Goal: Information Seeking & Learning: Compare options

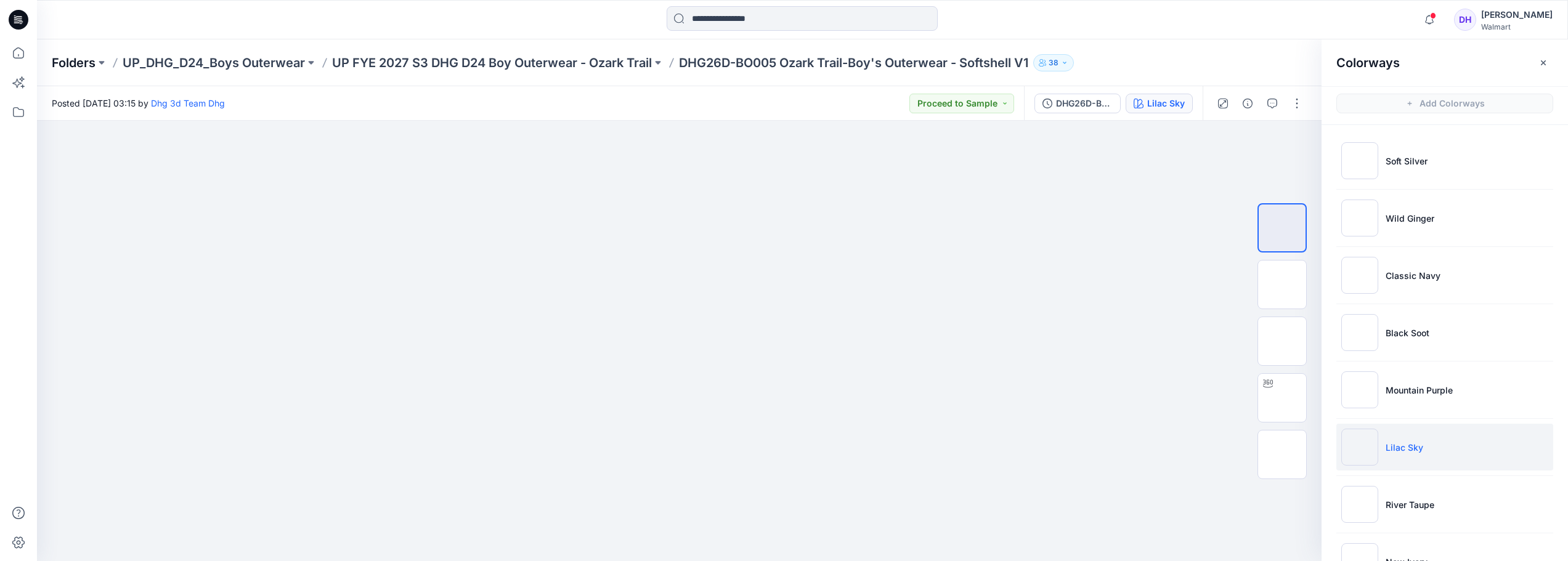
click at [64, 64] on p "Folders" at bounding box center [73, 62] width 44 height 17
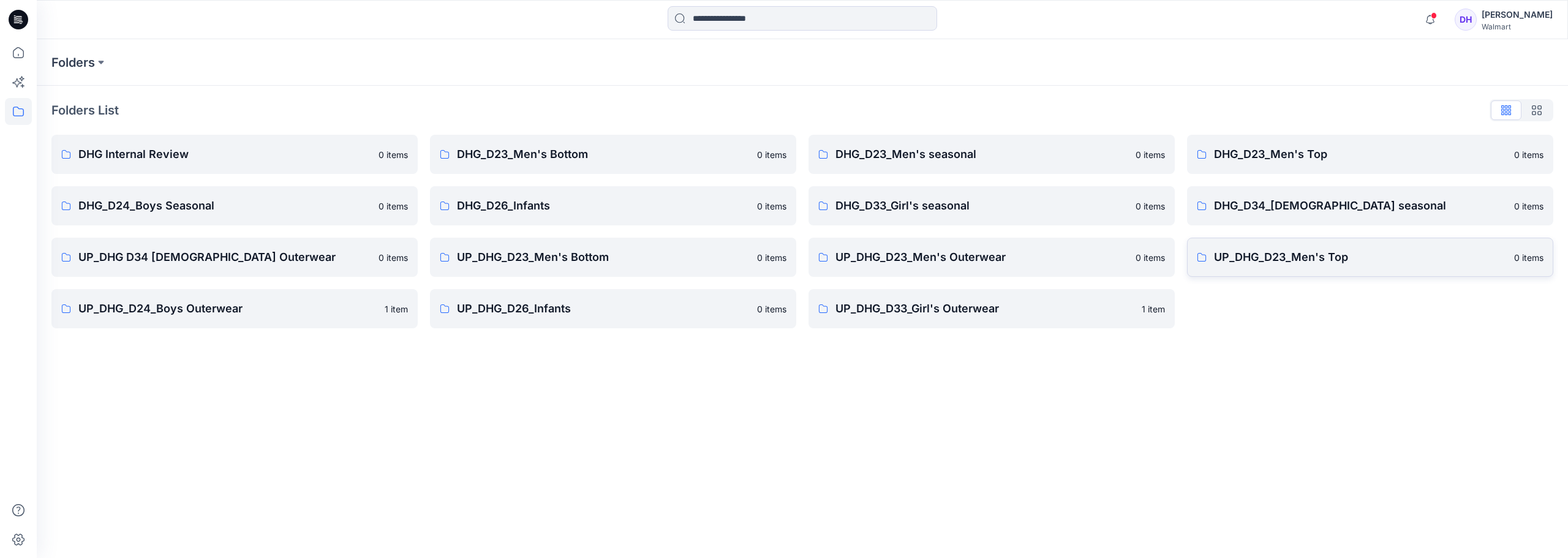
click at [1301, 269] on link "UP_DHG_D23_Men's Top 0 items" at bounding box center [1370, 257] width 366 height 39
click at [930, 265] on p "UP_DHG_D23_Men's Outerwear" at bounding box center [981, 257] width 293 height 17
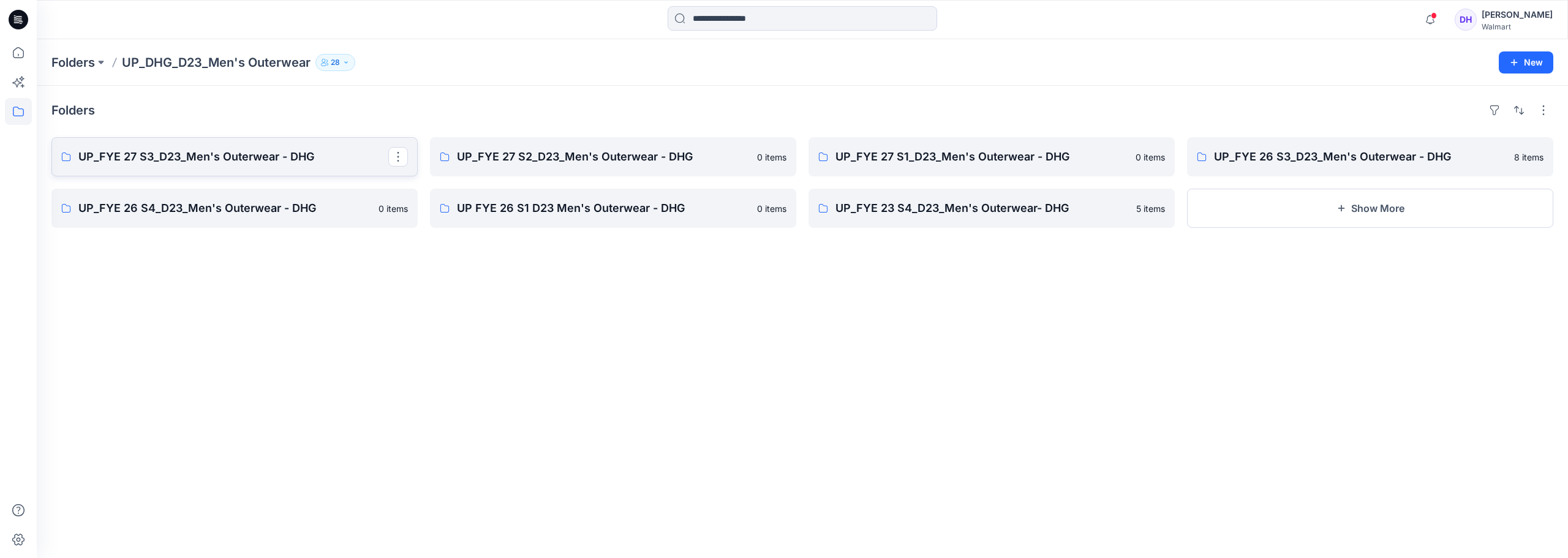
click at [217, 156] on p "UP_FYE 27 S3_D23_Men's Outerwear - DHG" at bounding box center [233, 156] width 310 height 17
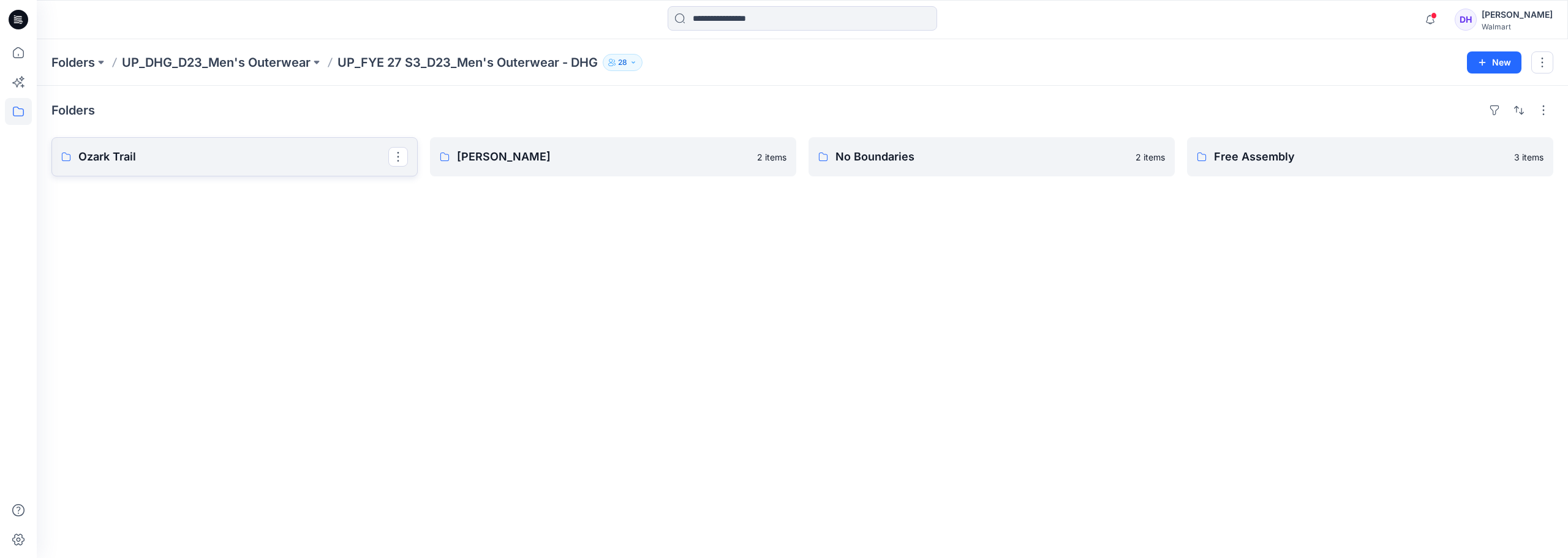
click at [217, 156] on p "Ozark Trail" at bounding box center [233, 156] width 310 height 17
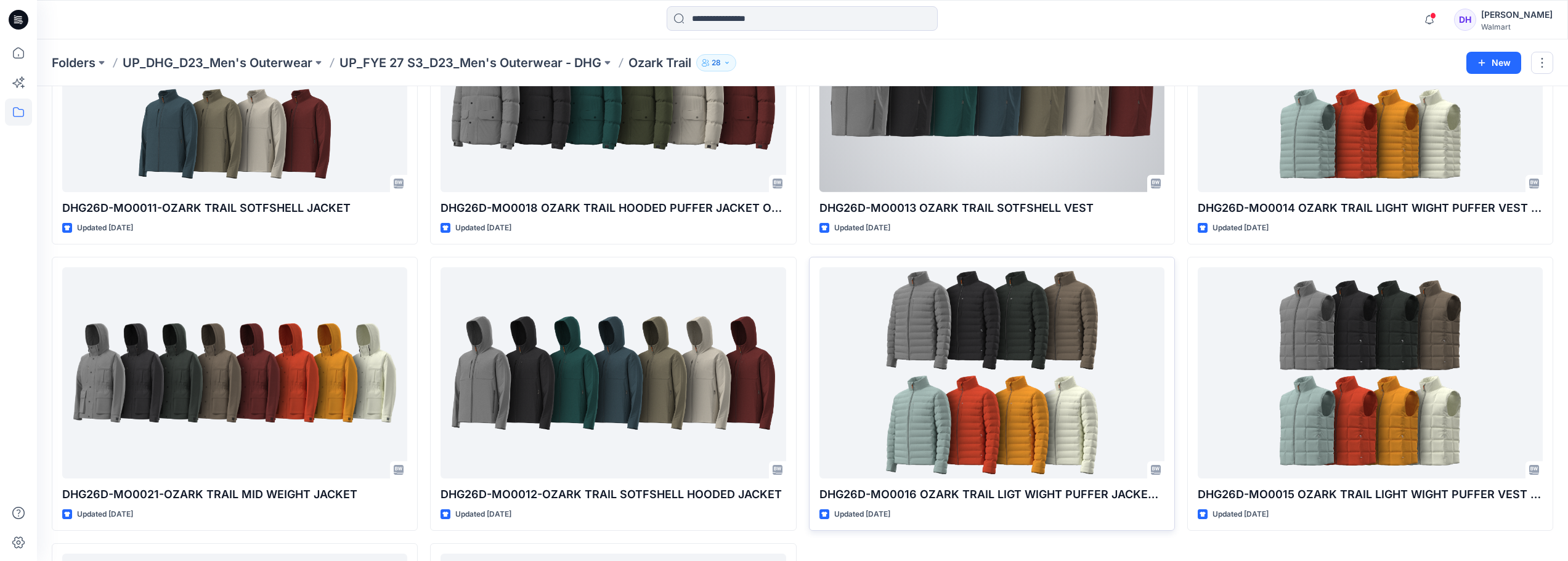
scroll to position [185, 0]
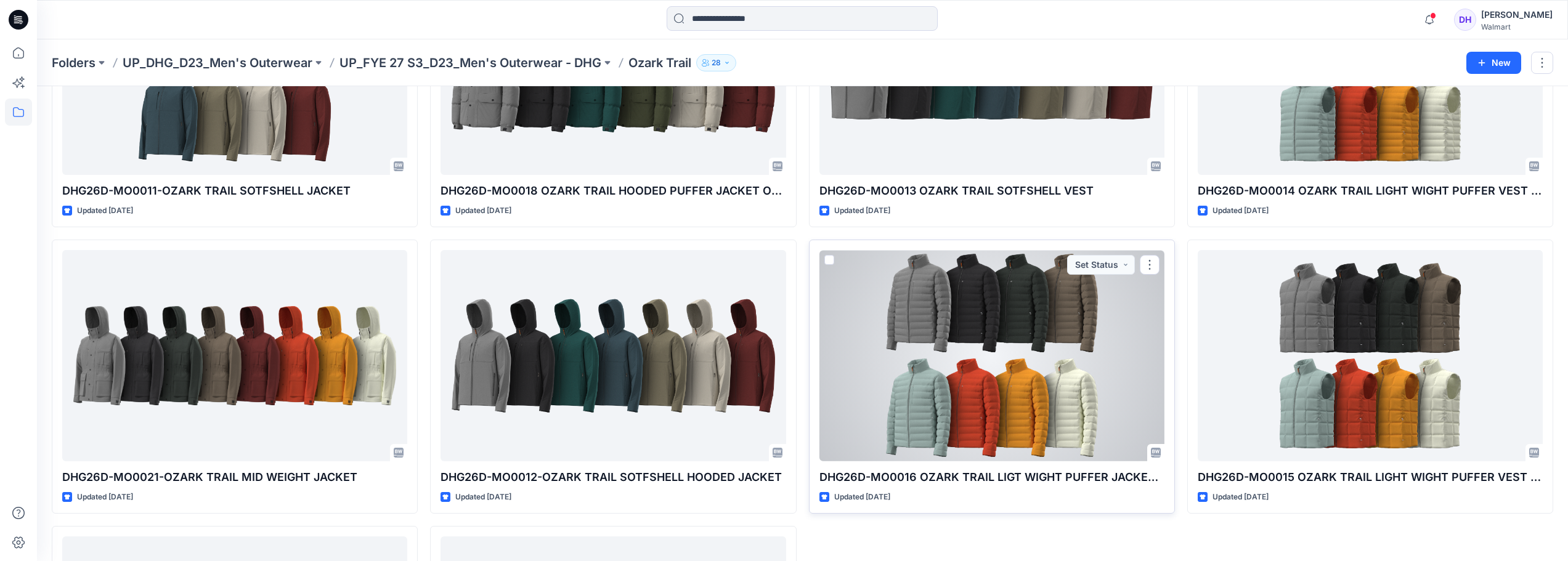
click at [1055, 399] on div at bounding box center [991, 355] width 345 height 211
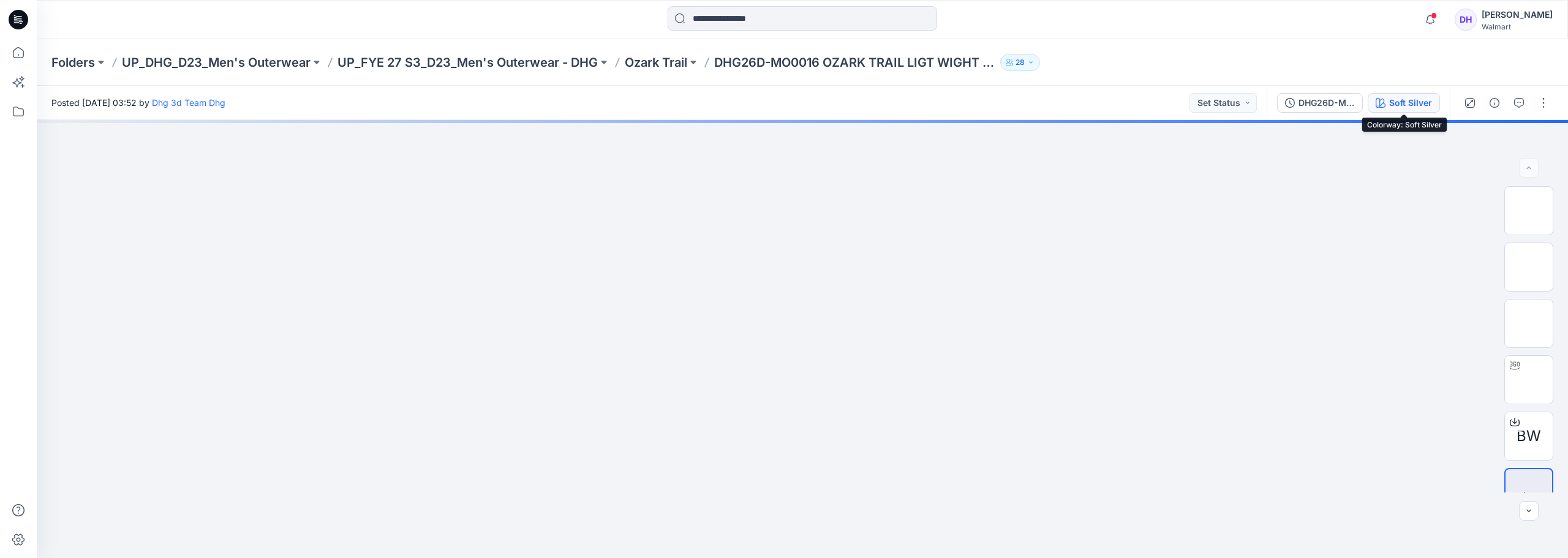
click at [1424, 103] on div "Soft Silver" at bounding box center [1410, 102] width 43 height 13
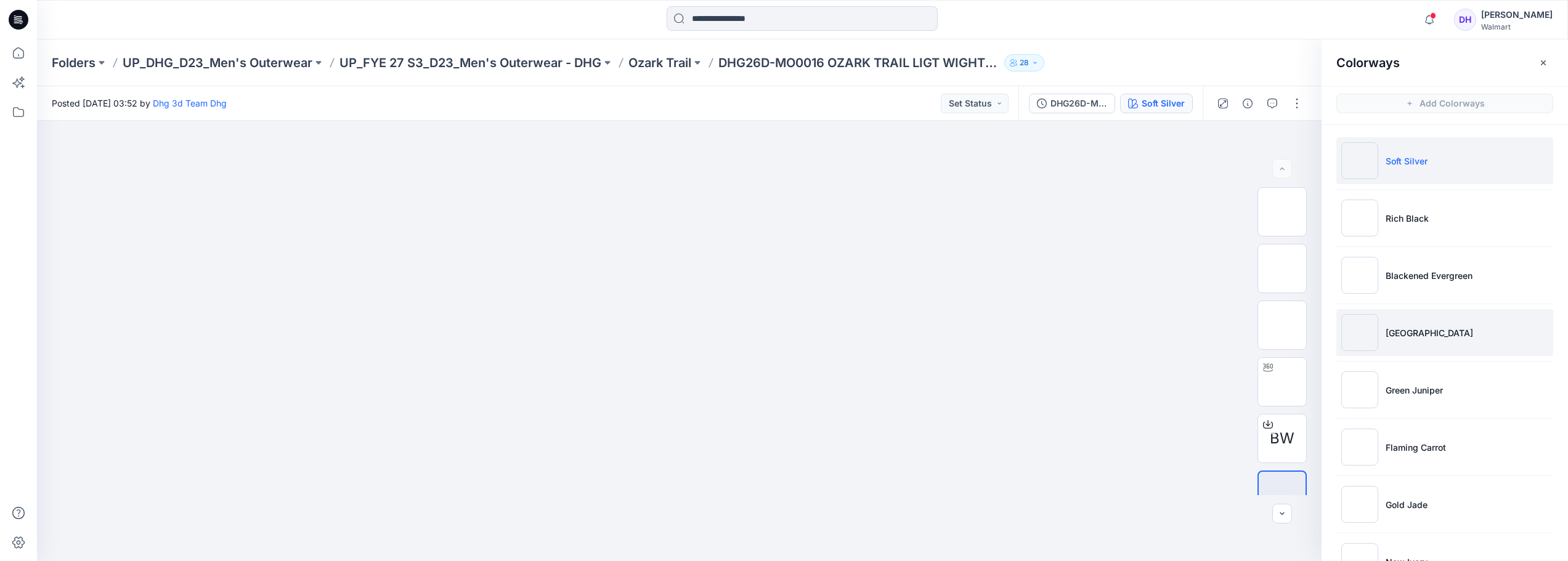
click at [1409, 332] on p "[GEOGRAPHIC_DATA]" at bounding box center [1429, 332] width 87 height 13
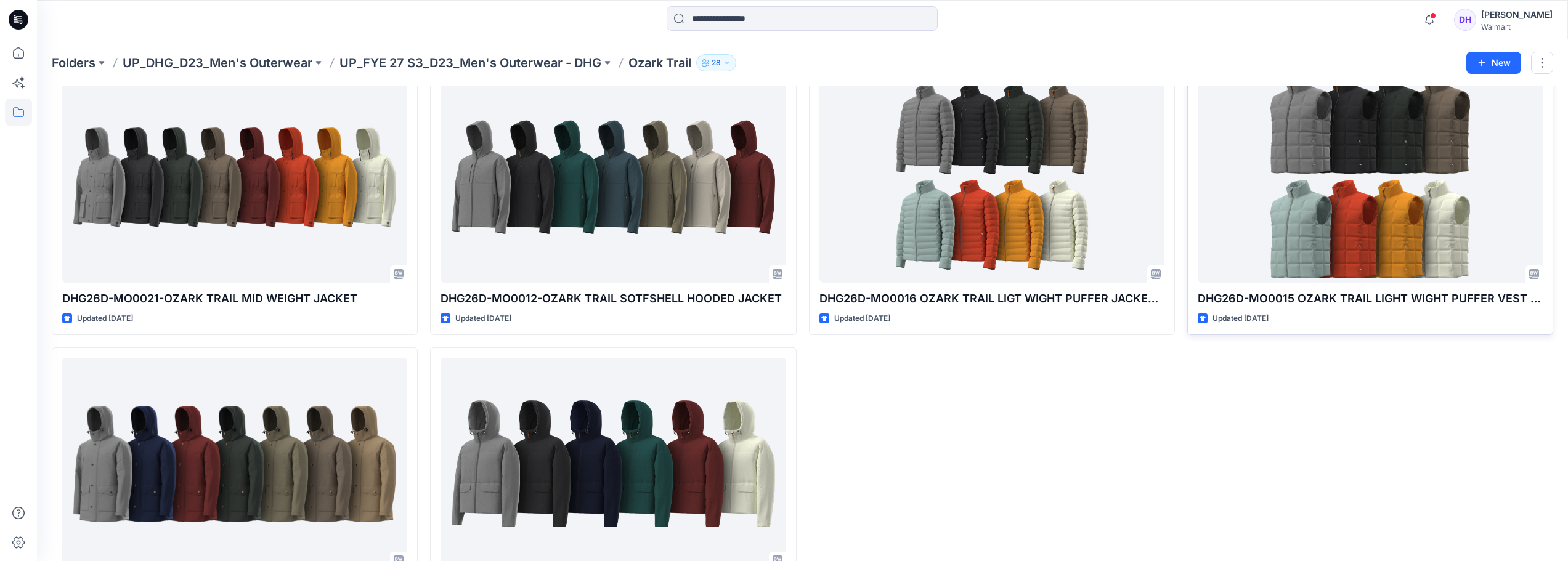
scroll to position [246, 0]
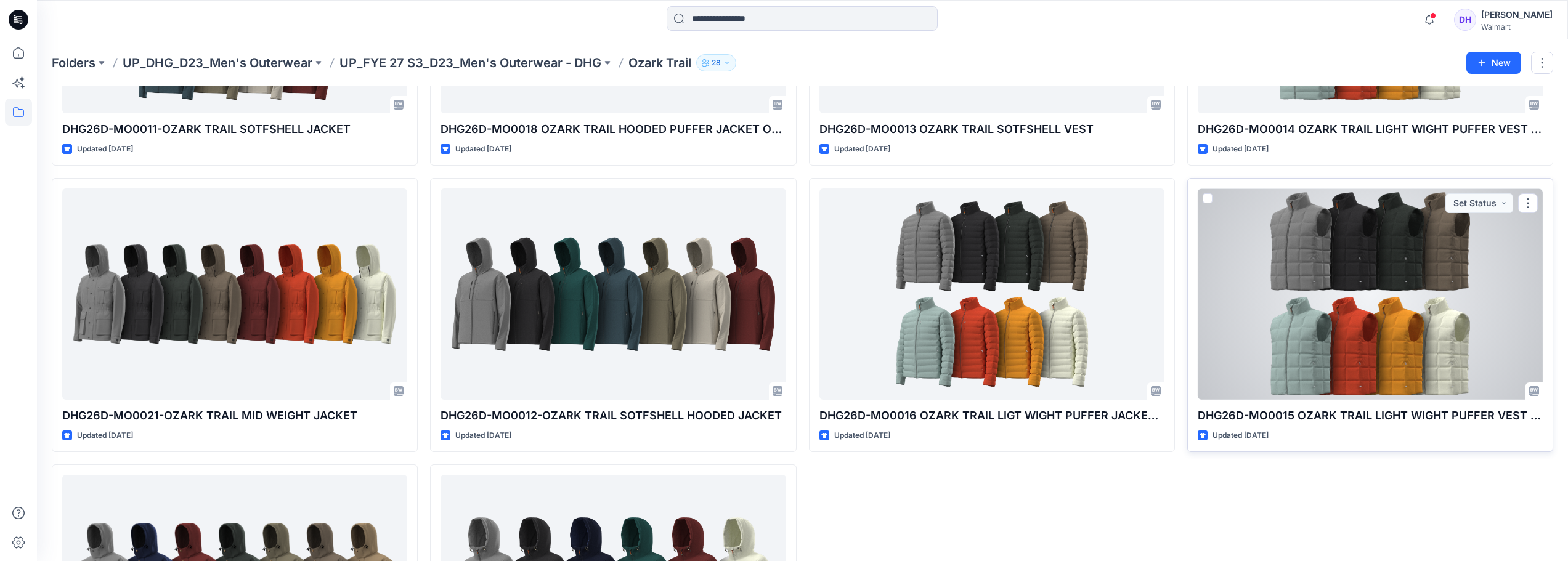
click at [1353, 291] on div at bounding box center [1369, 293] width 345 height 211
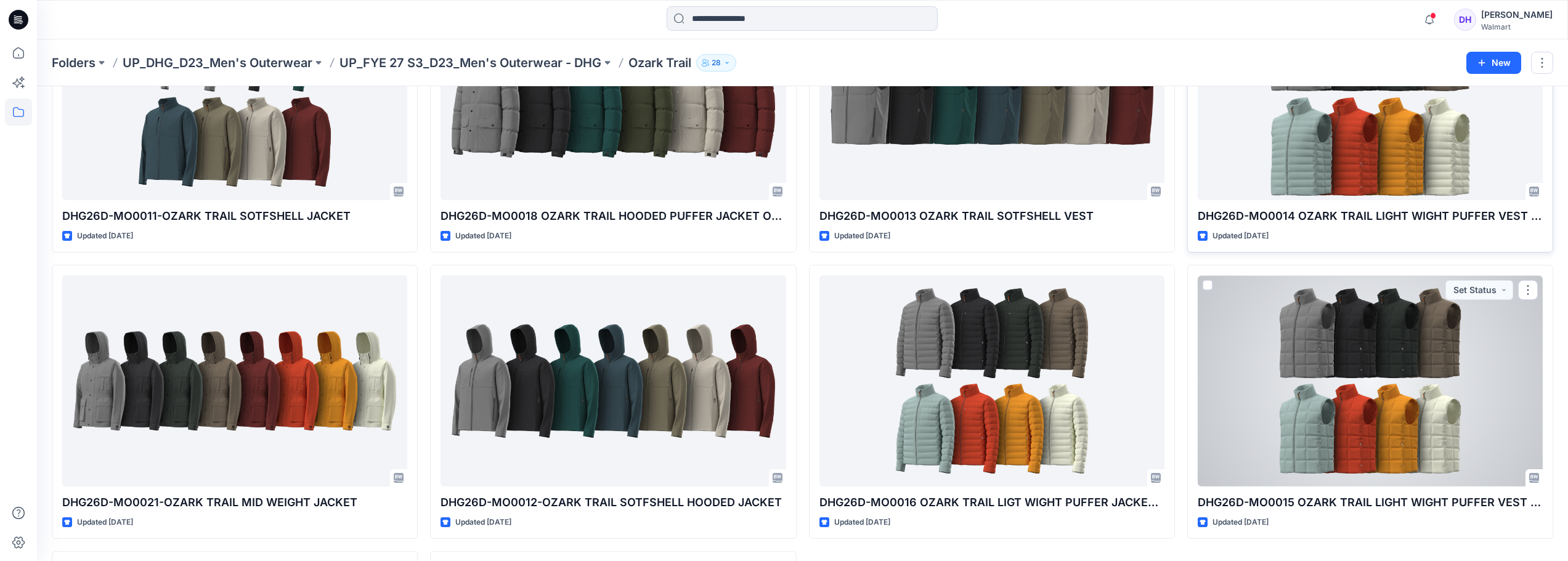
scroll to position [62, 0]
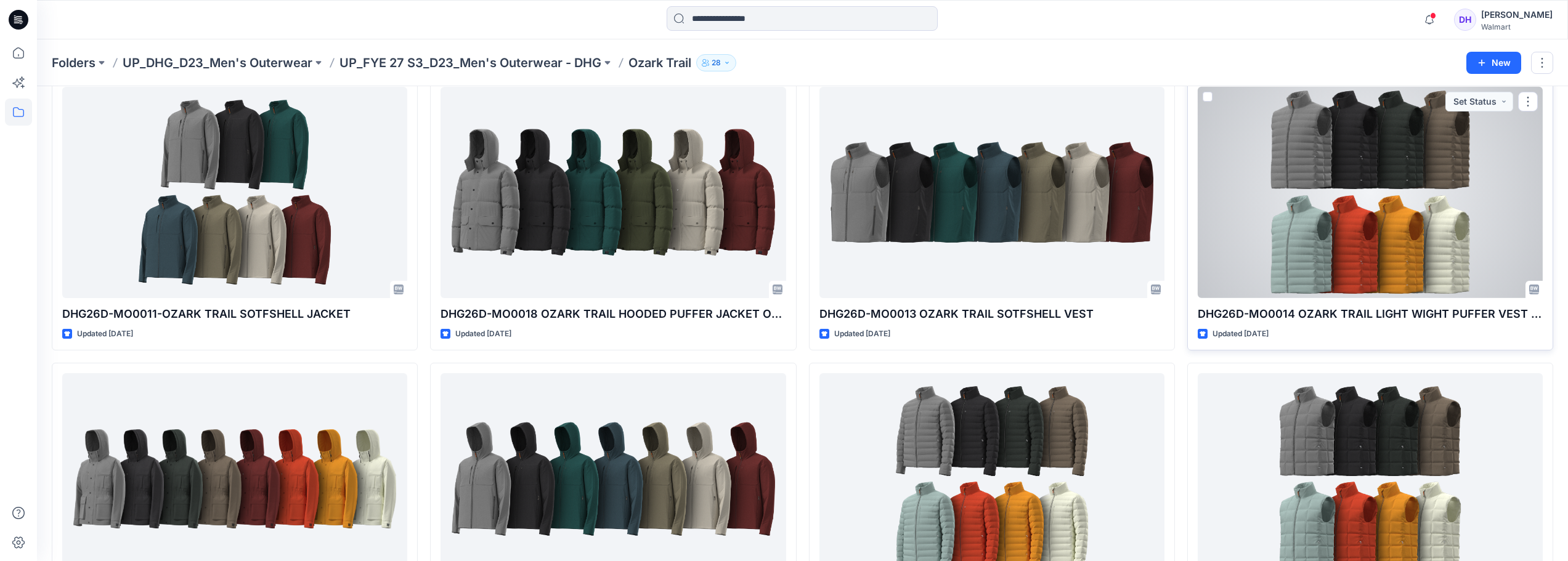
click at [1339, 231] on div at bounding box center [1369, 192] width 345 height 211
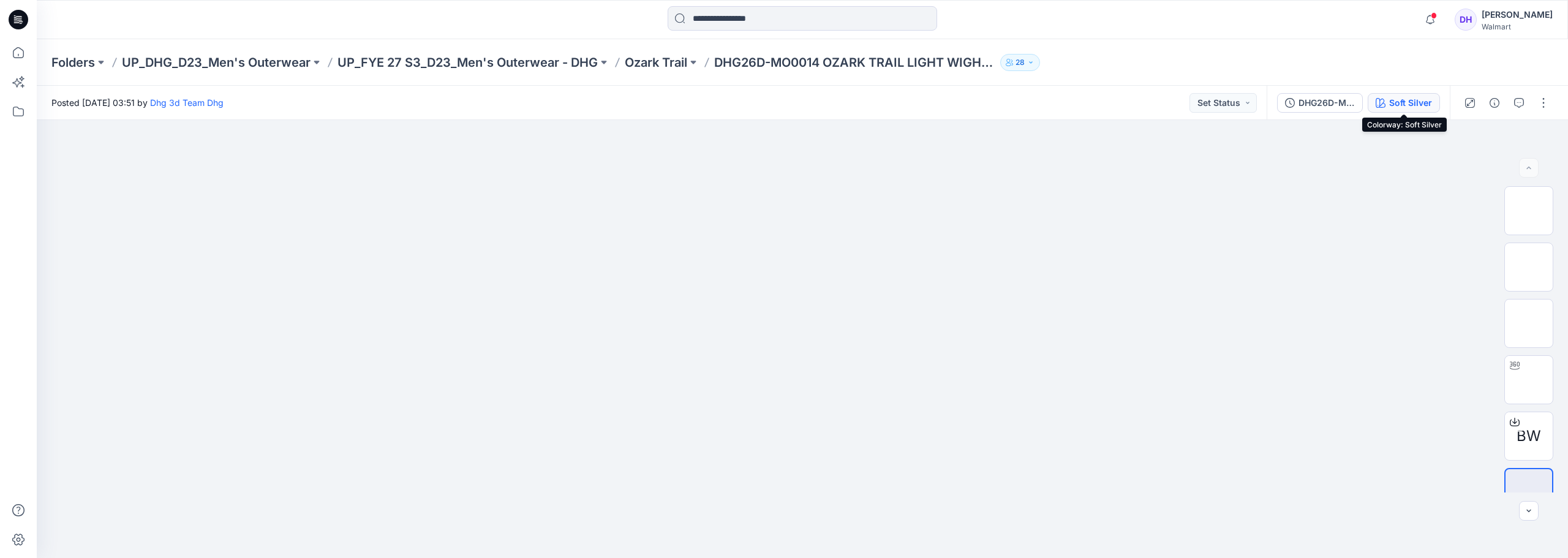
click at [1394, 111] on button "Soft Silver" at bounding box center [1404, 102] width 72 height 20
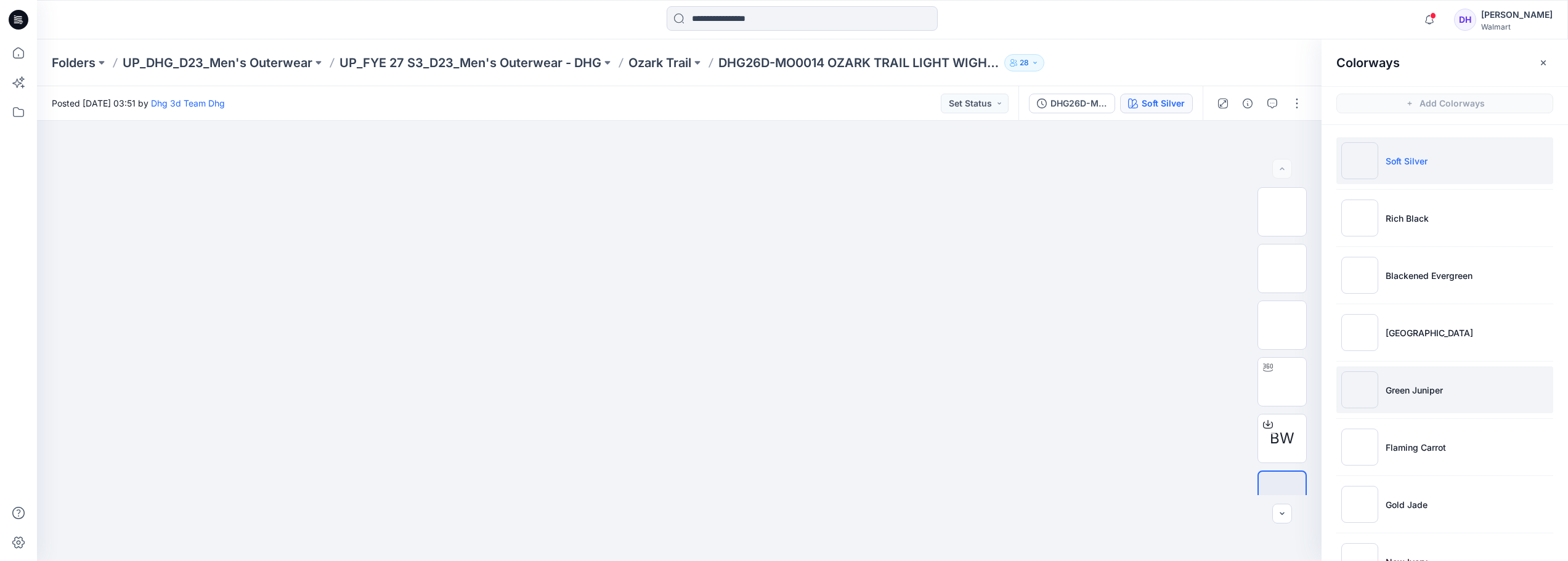
click at [1415, 401] on li "Green Juniper" at bounding box center [1444, 389] width 216 height 47
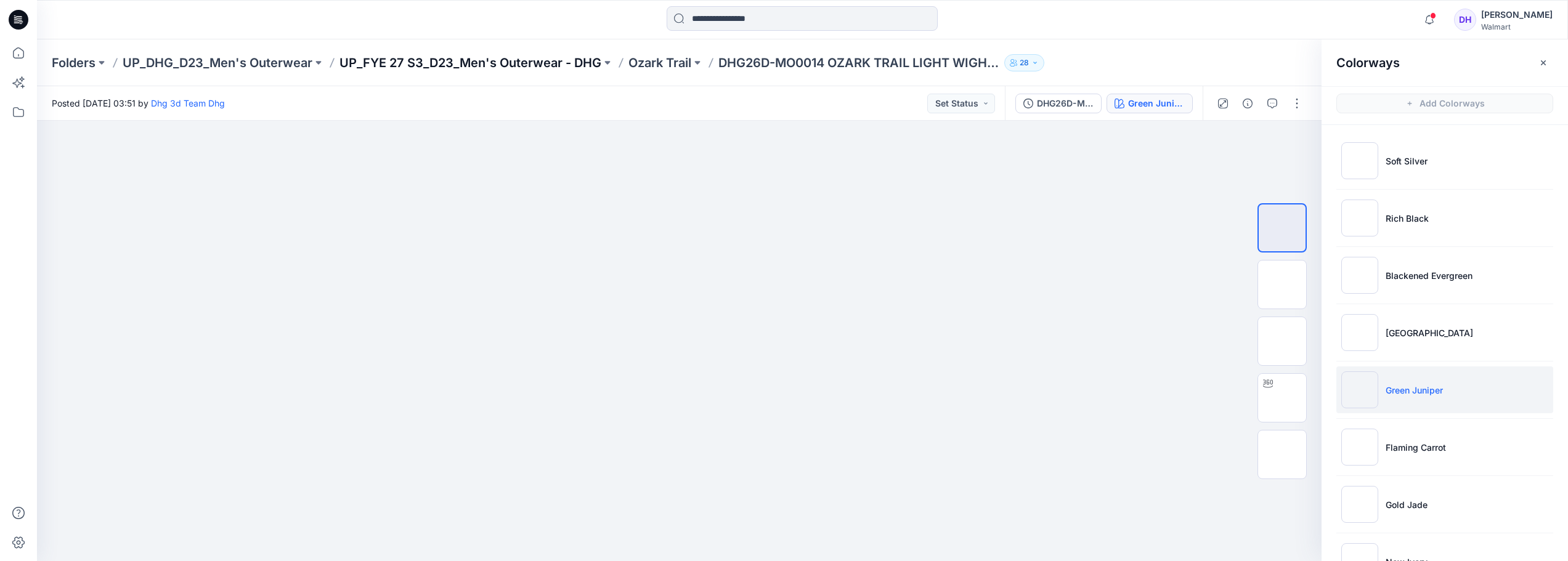
click at [537, 59] on p "UP_FYE 27 S3_D23_Men's Outerwear - DHG" at bounding box center [470, 62] width 262 height 17
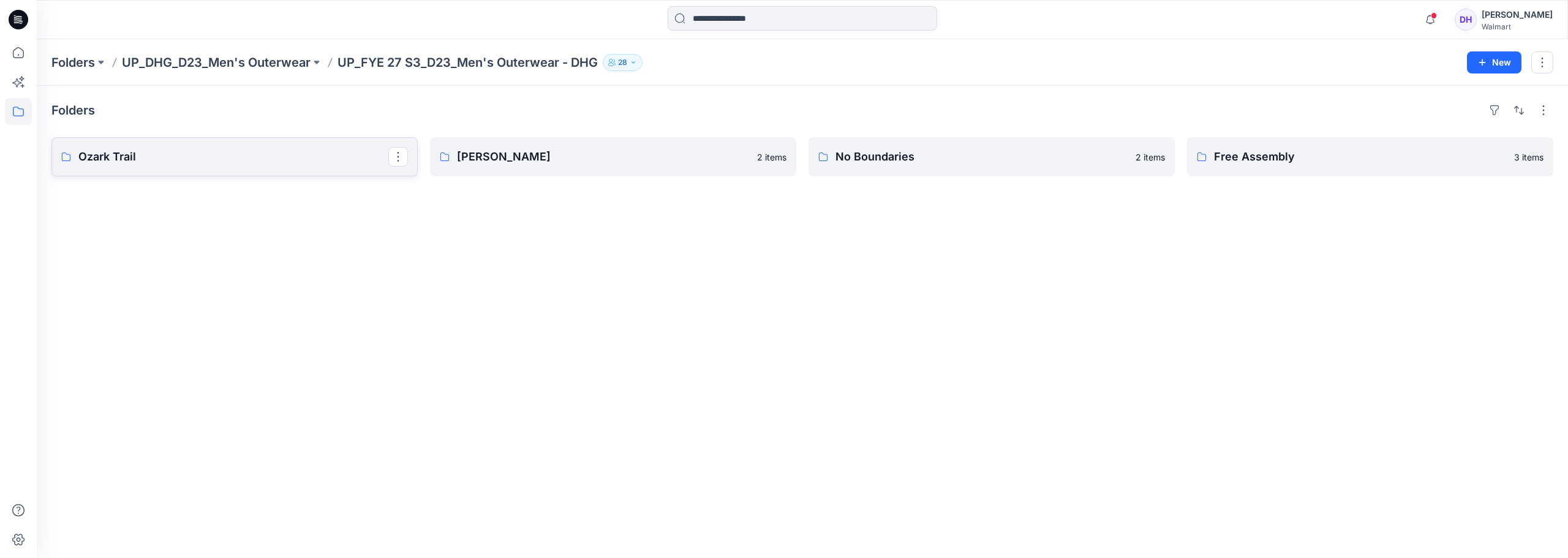
click at [267, 153] on p "Ozark Trail" at bounding box center [233, 156] width 310 height 17
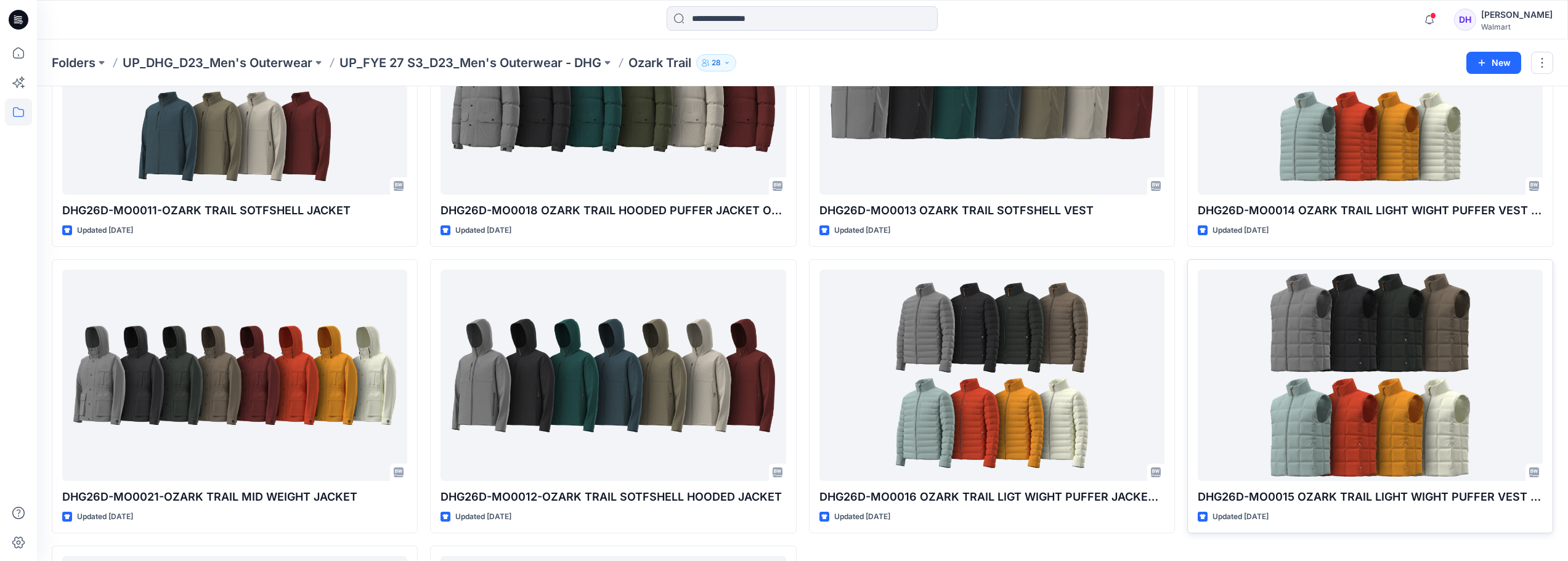
scroll to position [62, 0]
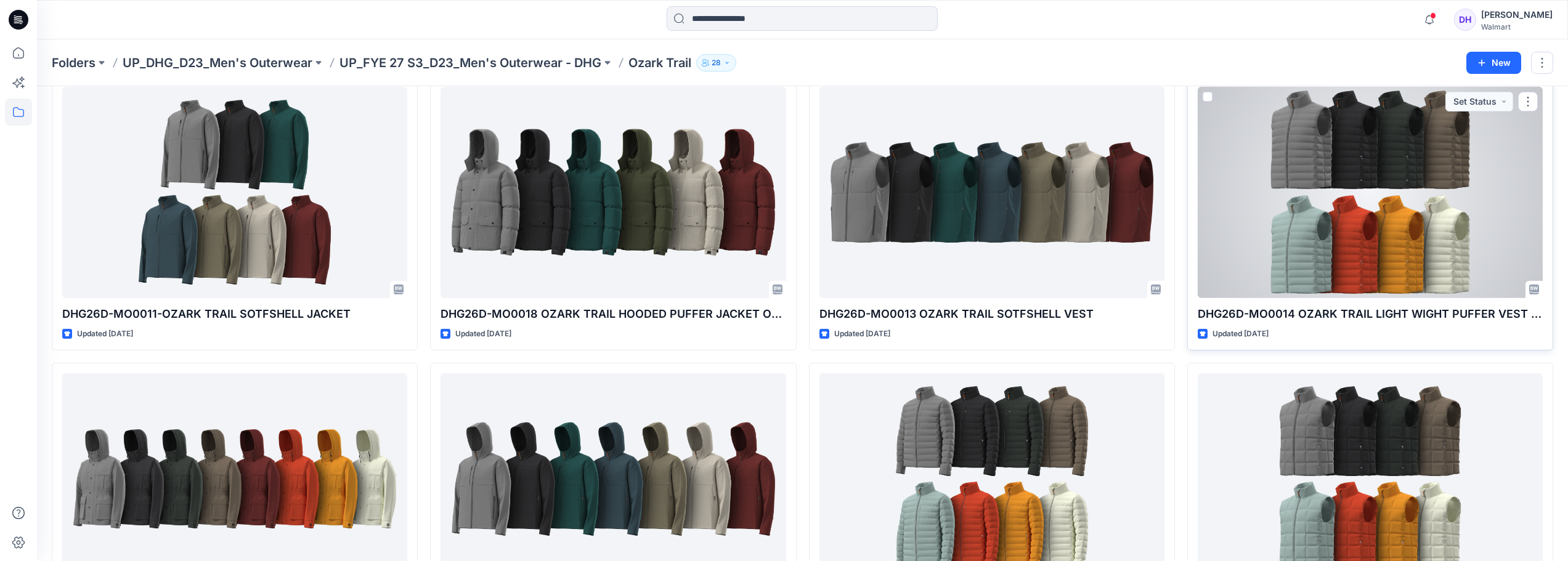
click at [1343, 233] on div at bounding box center [1369, 192] width 345 height 211
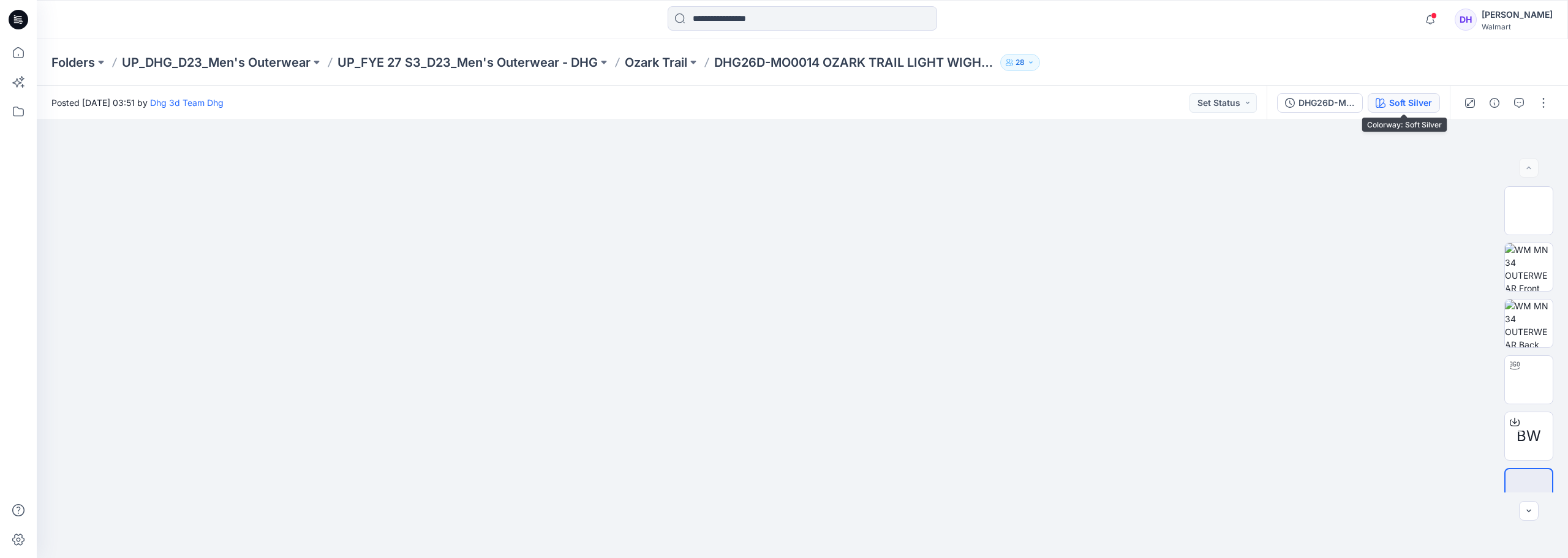
click at [1416, 101] on div "Soft Silver" at bounding box center [1410, 102] width 43 height 13
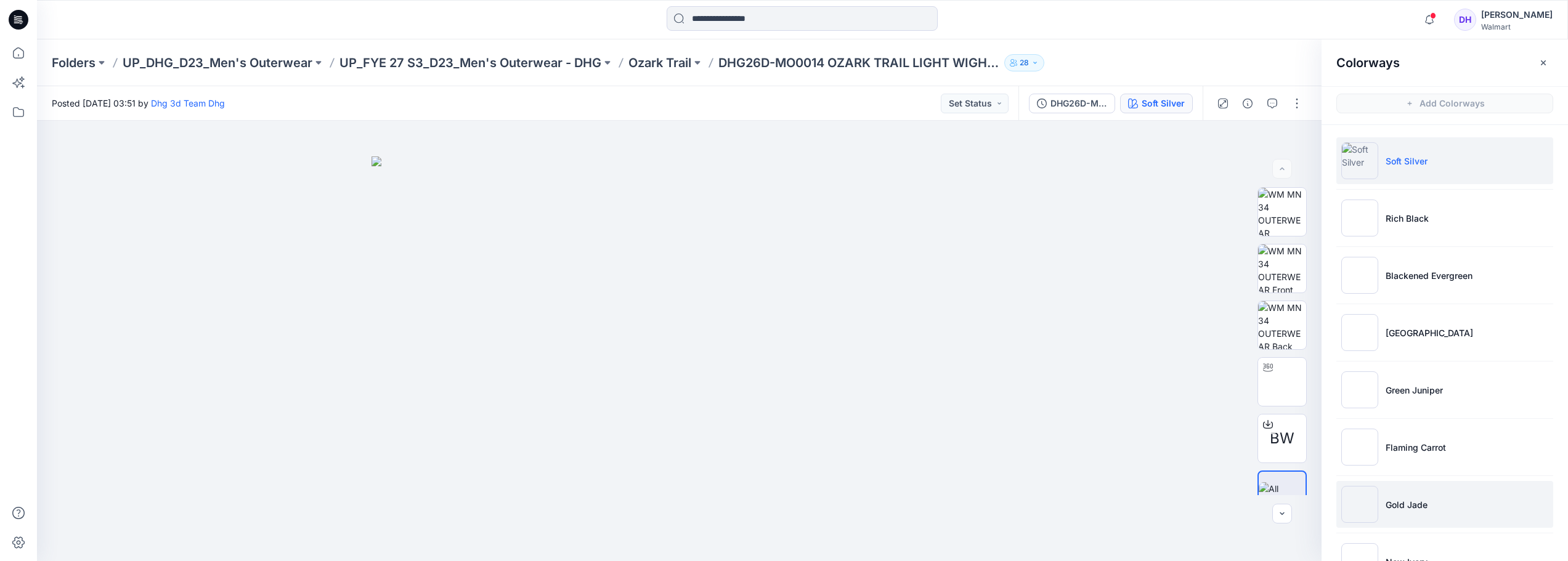
click at [1397, 507] on p "Gold Jade" at bounding box center [1406, 504] width 42 height 13
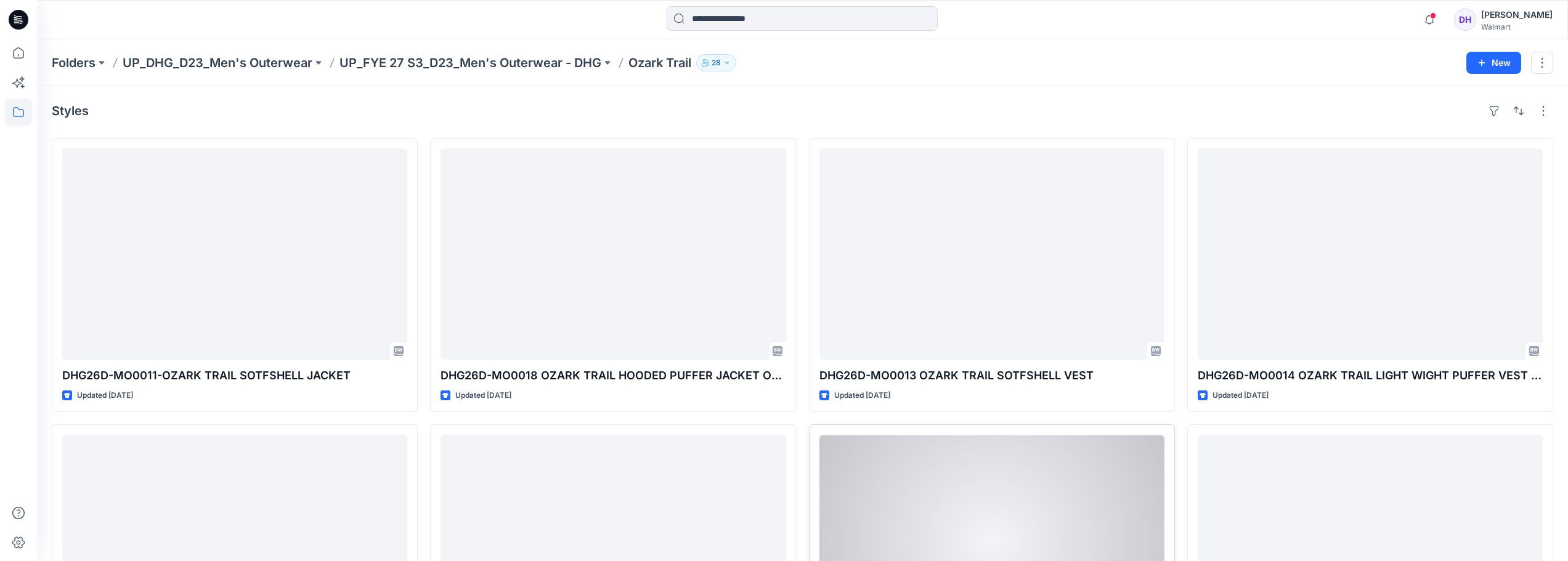
scroll to position [62, 0]
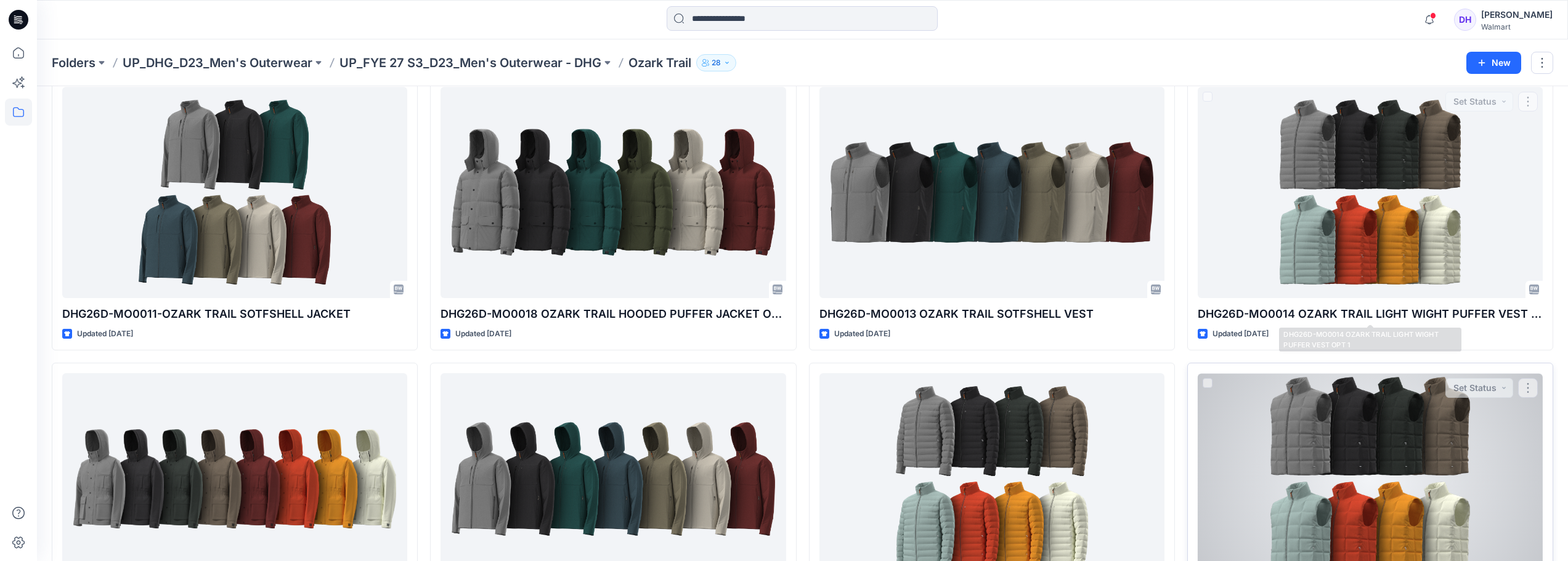
click at [1386, 467] on div at bounding box center [1369, 479] width 345 height 211
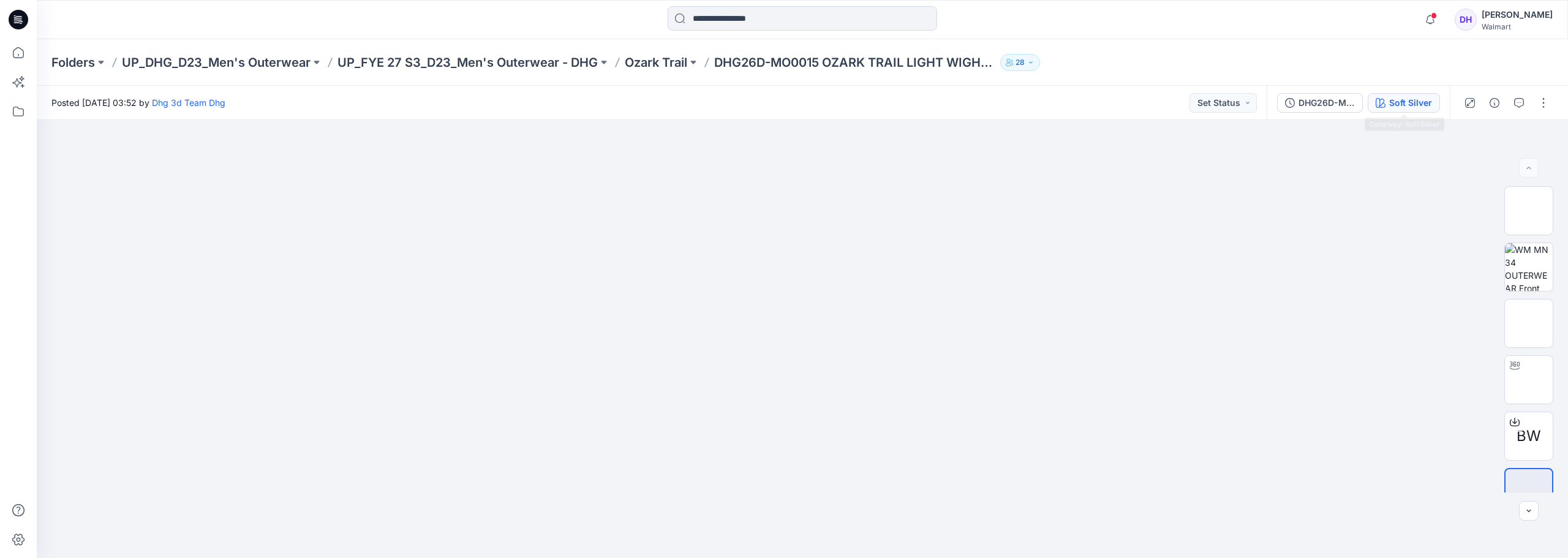
click at [1428, 102] on div "Soft Silver" at bounding box center [1410, 102] width 43 height 13
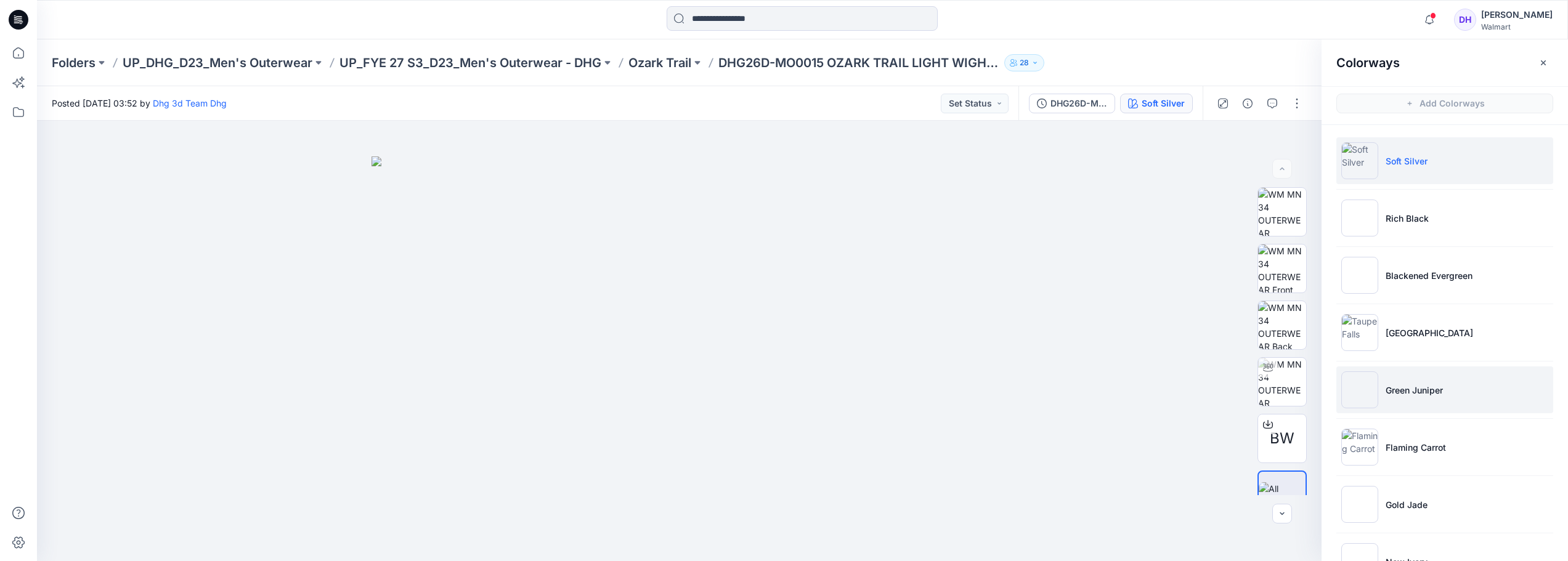
click at [1409, 390] on p "Green Juniper" at bounding box center [1414, 390] width 57 height 13
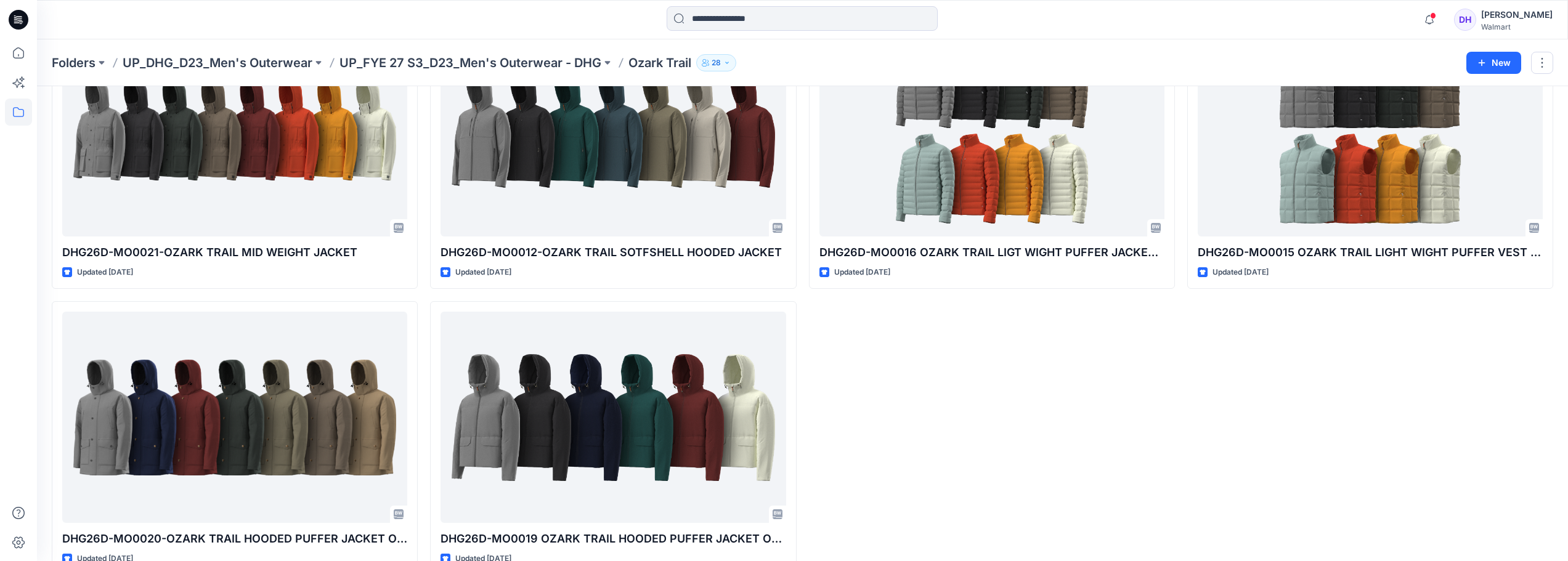
scroll to position [431, 0]
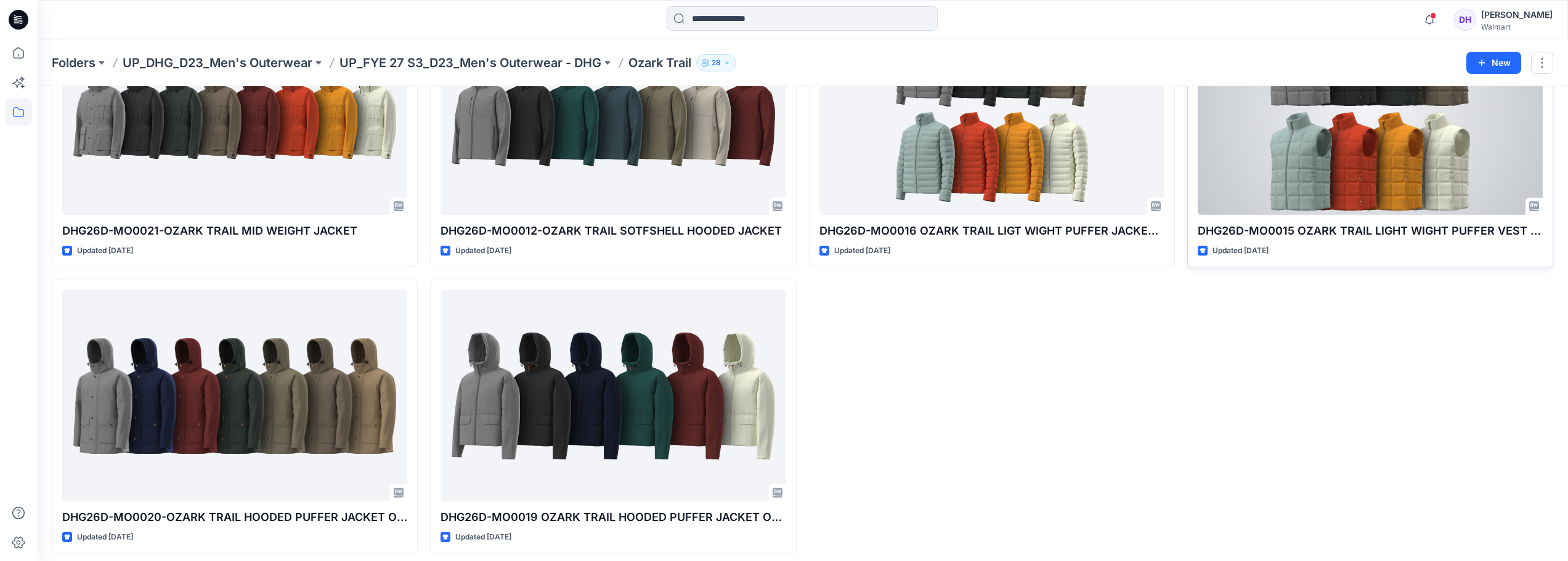
click at [1343, 170] on div at bounding box center [1369, 109] width 345 height 211
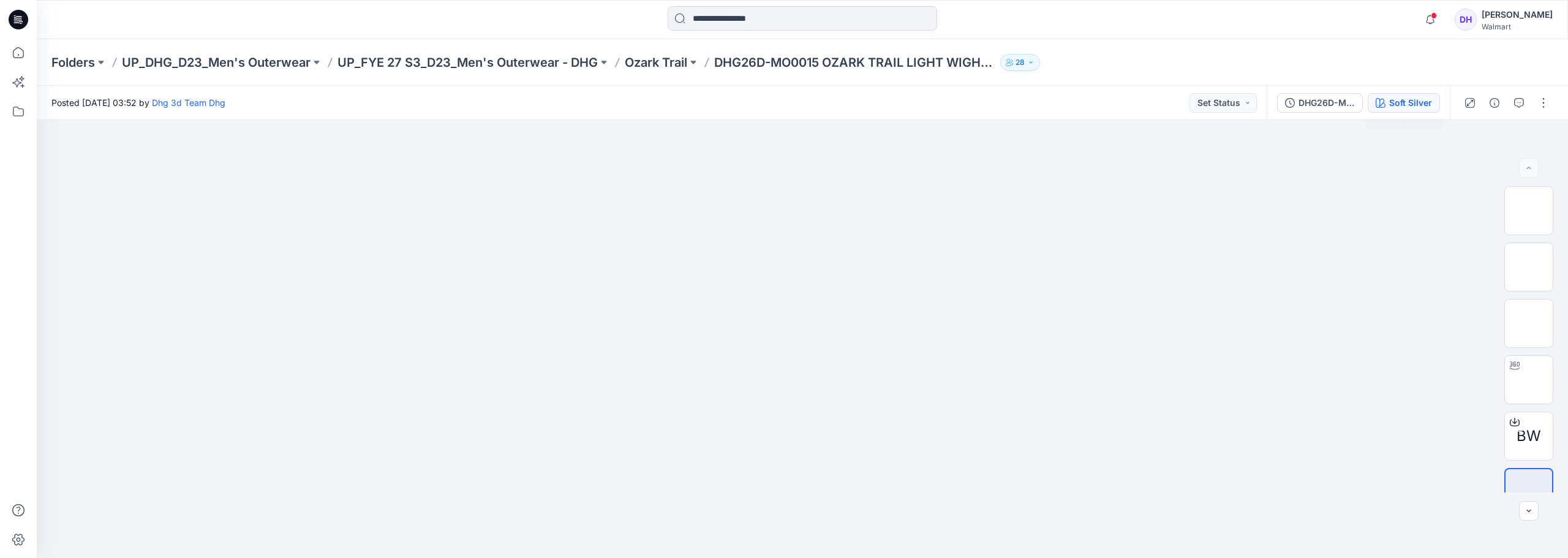
click at [1425, 104] on div "Soft Silver" at bounding box center [1410, 102] width 43 height 13
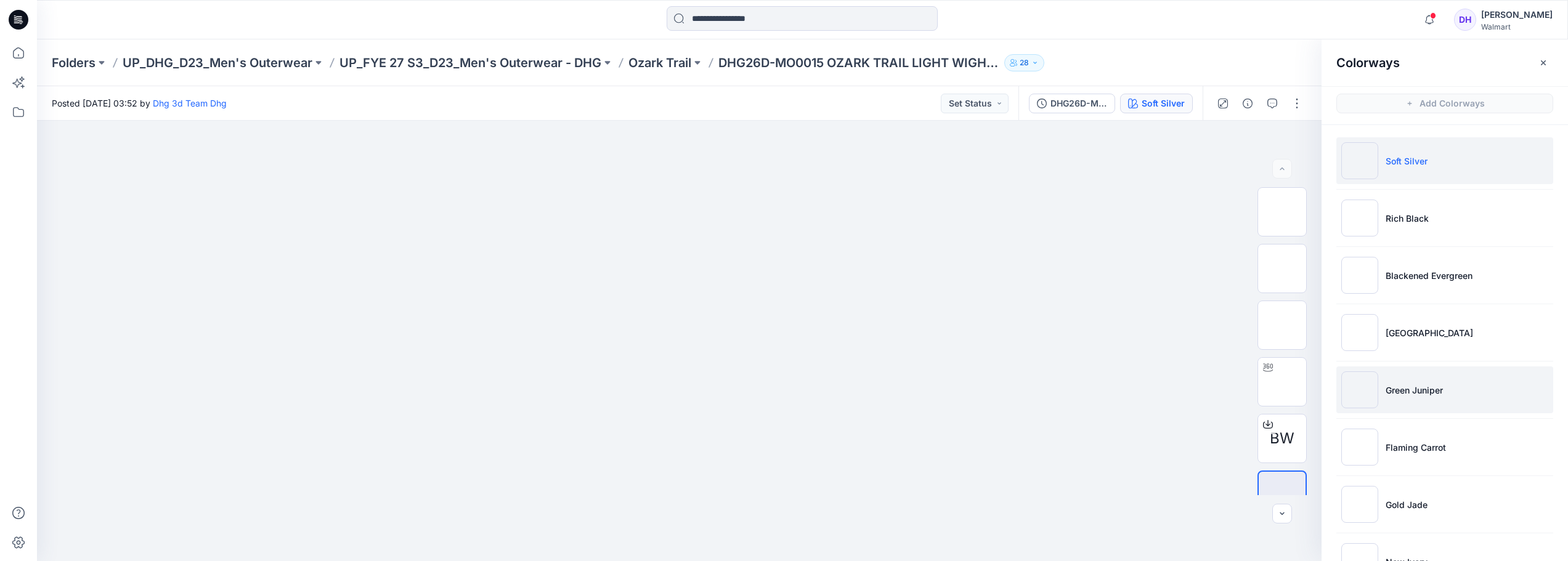
click at [1407, 391] on p "Green Juniper" at bounding box center [1414, 390] width 57 height 13
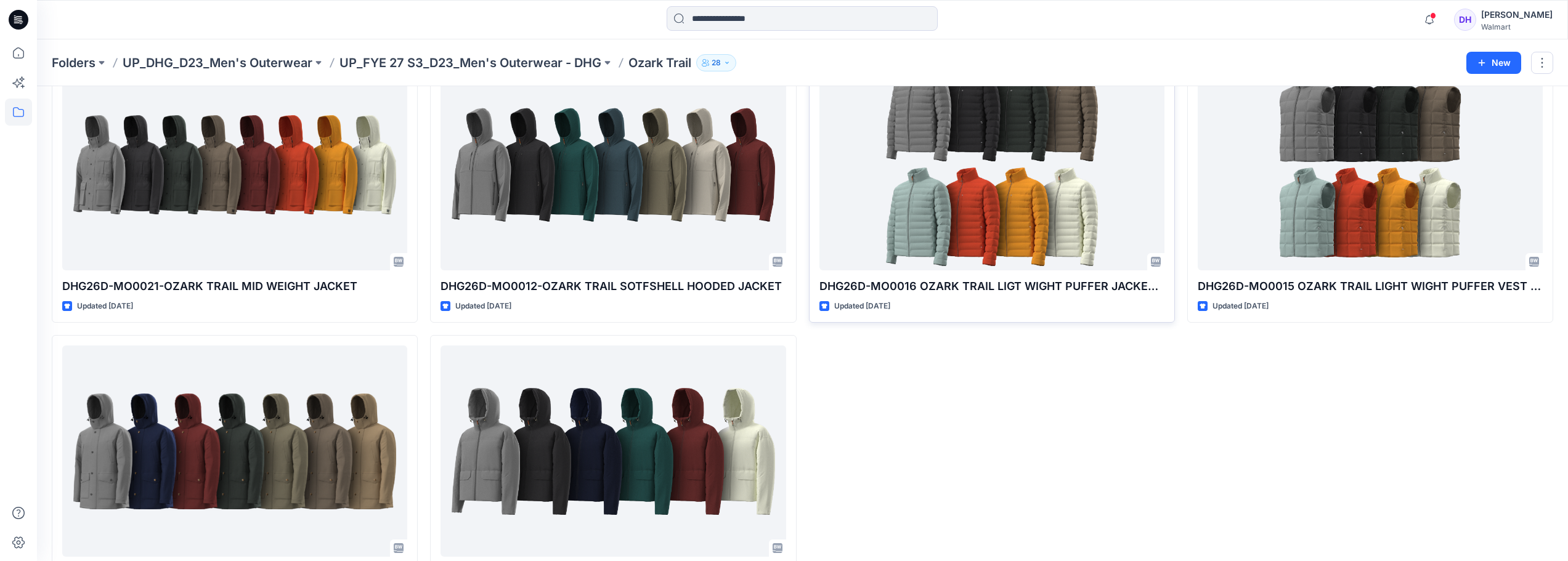
scroll to position [308, 0]
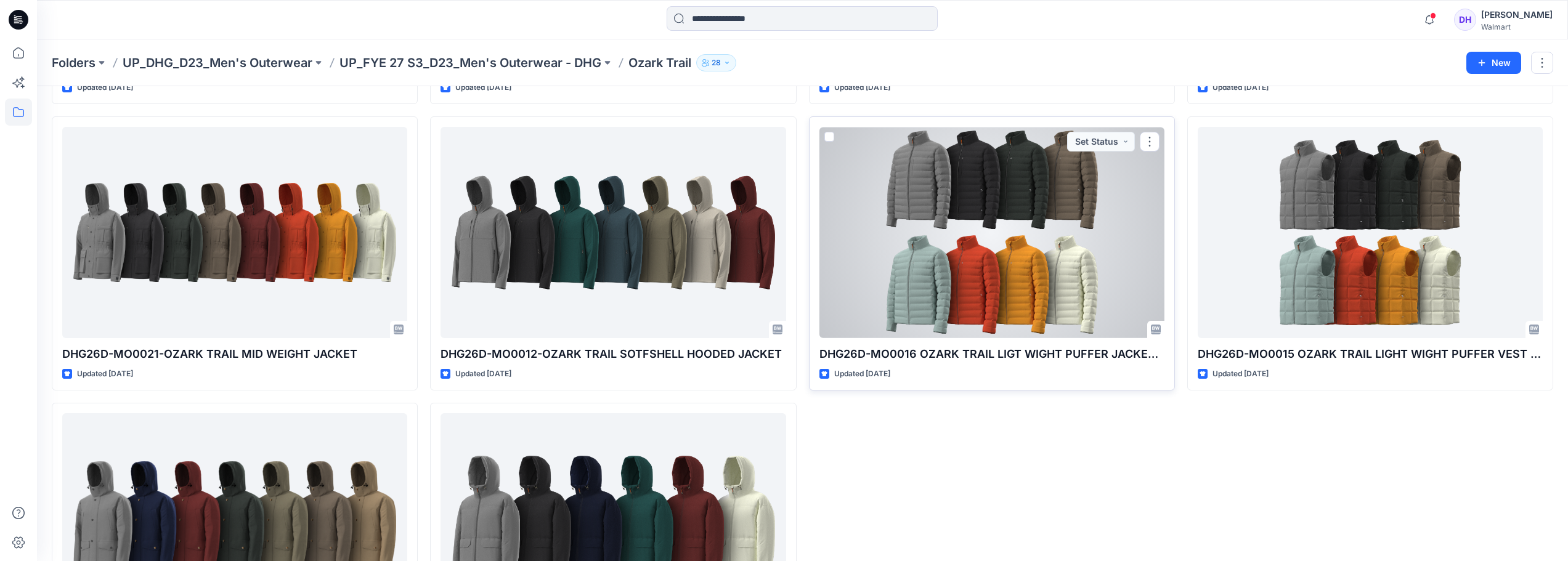
click at [978, 264] on div at bounding box center [991, 232] width 345 height 211
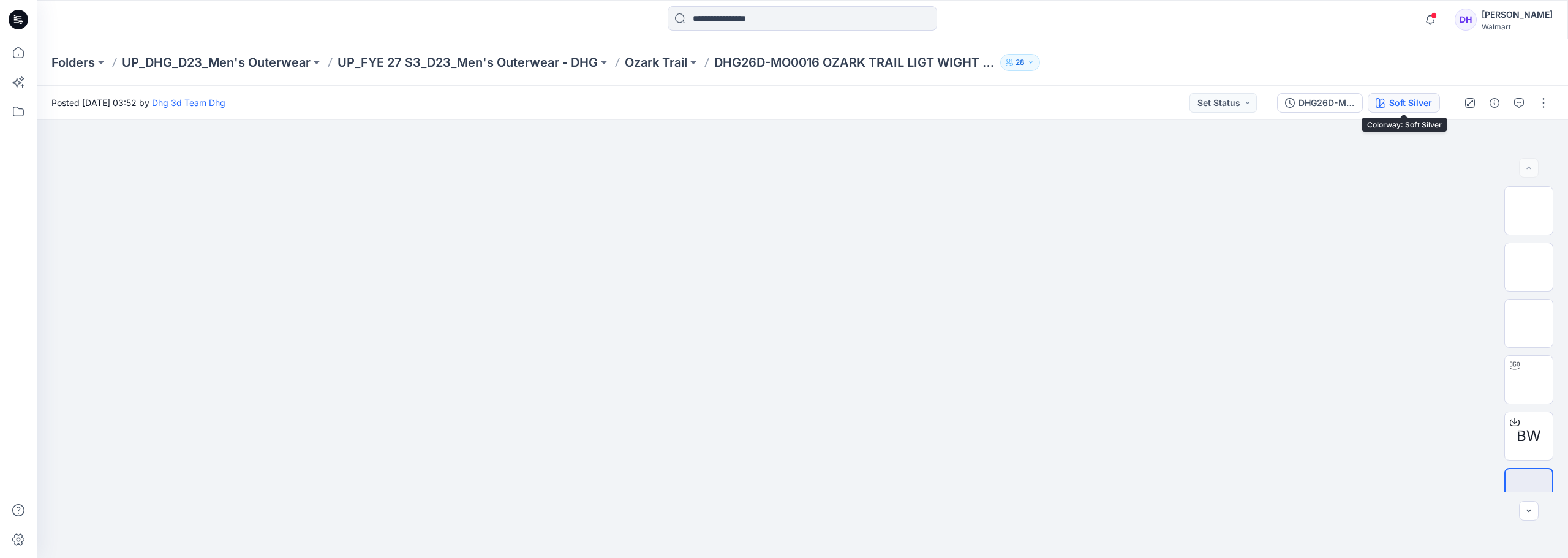
click at [1413, 103] on div "Soft Silver" at bounding box center [1410, 102] width 43 height 13
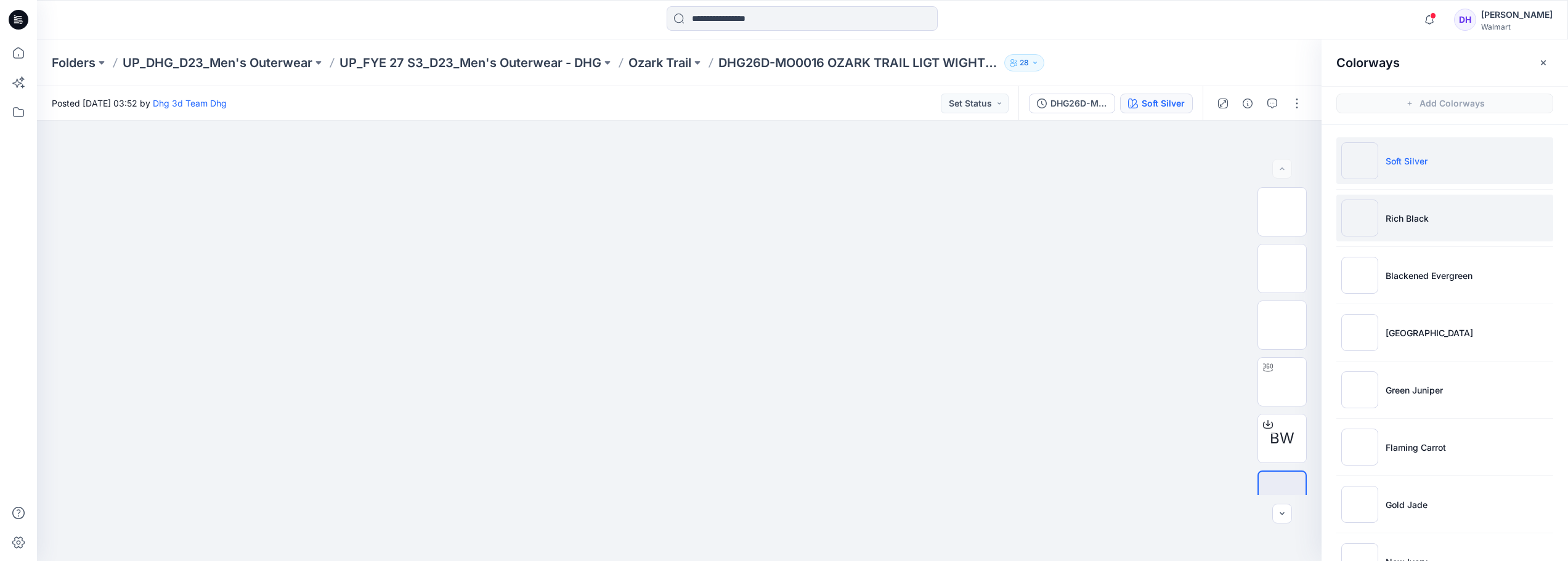
click at [1398, 210] on li "Rich Black" at bounding box center [1444, 218] width 216 height 47
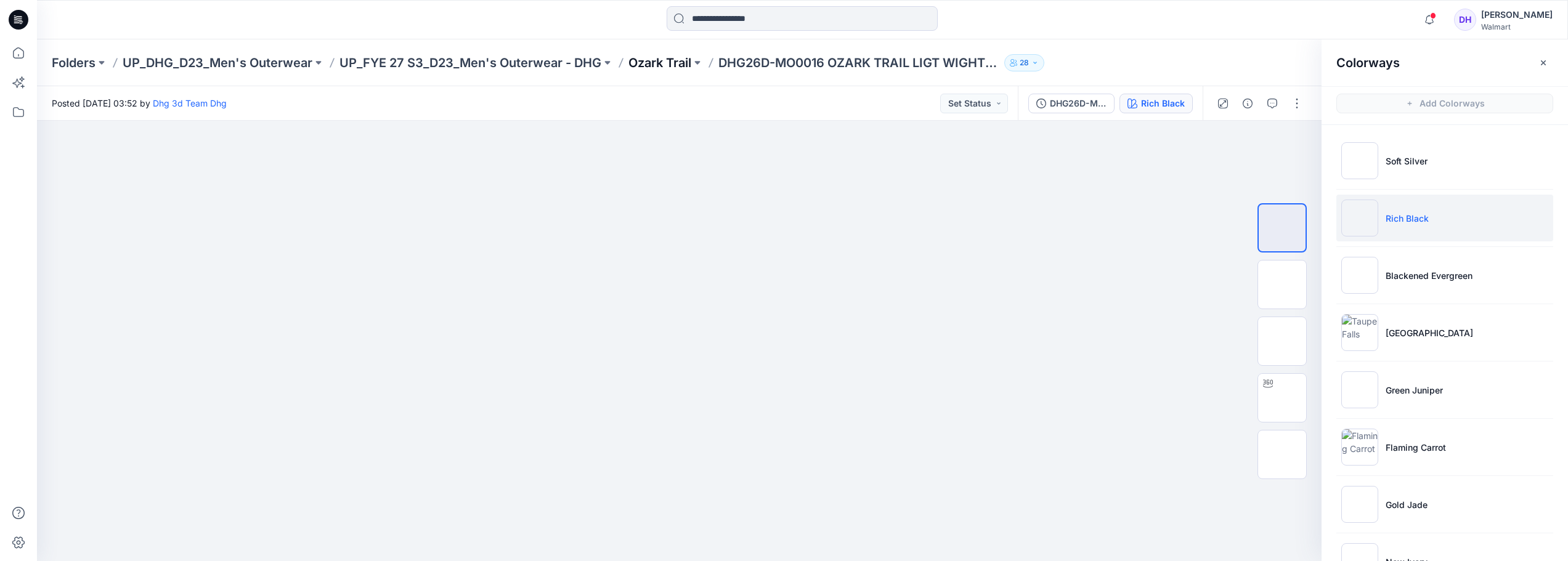
click at [669, 61] on p "Ozark Trail" at bounding box center [659, 62] width 63 height 17
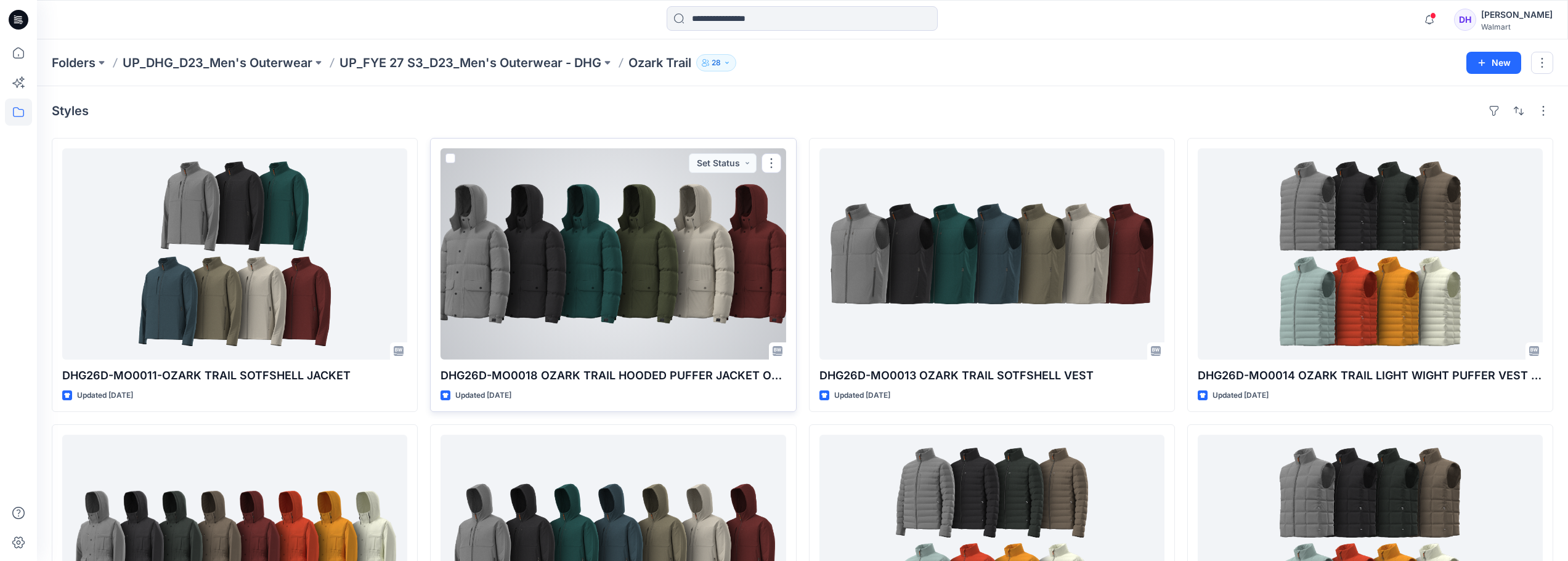
click at [654, 279] on div at bounding box center [612, 253] width 345 height 211
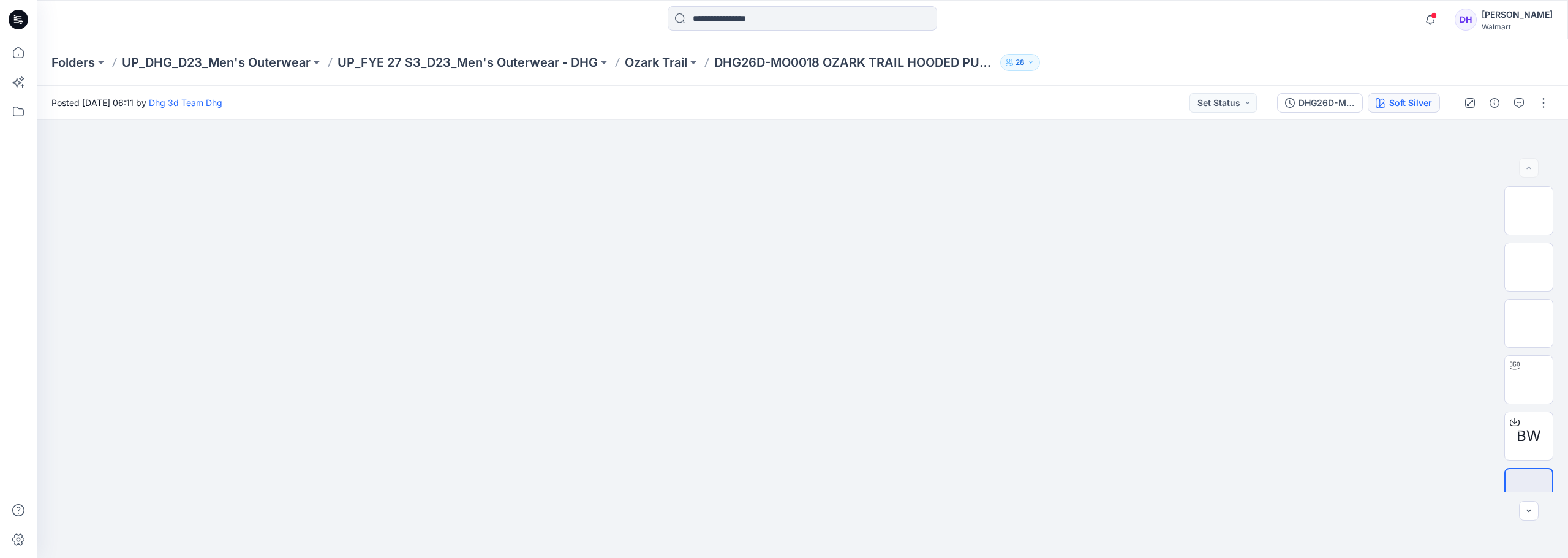
click at [1403, 104] on div "Soft Silver" at bounding box center [1410, 102] width 43 height 13
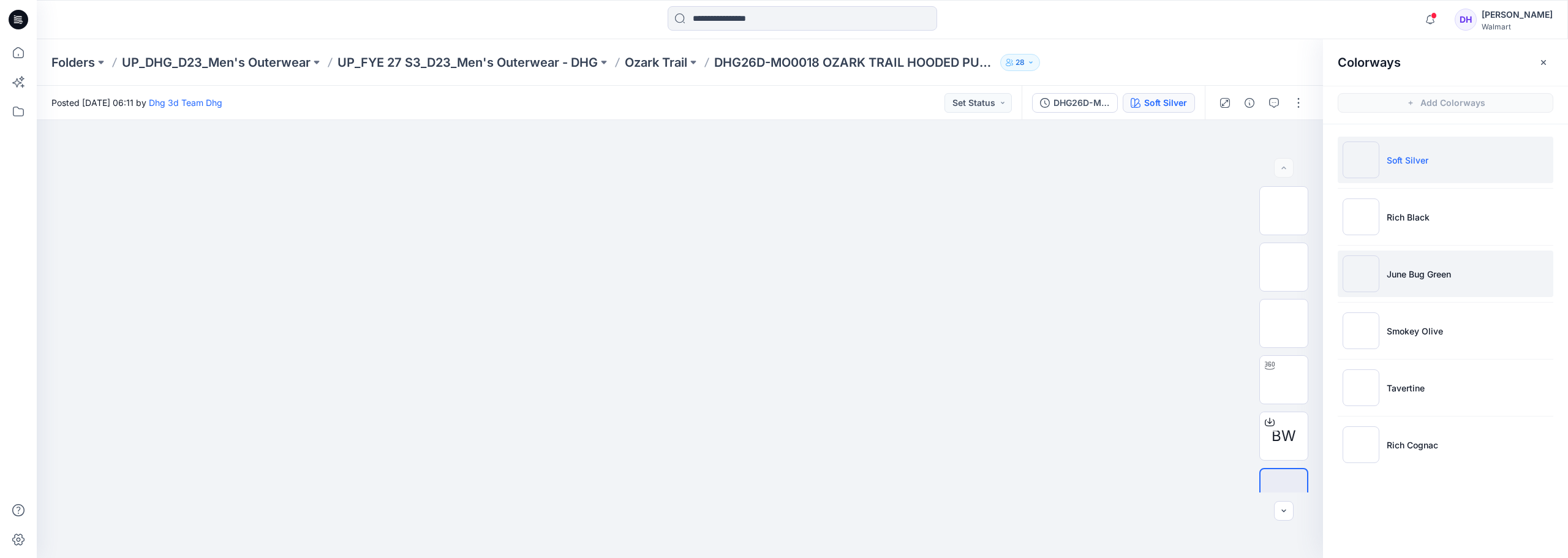
click at [1429, 268] on p "June Bug Green" at bounding box center [1418, 273] width 64 height 13
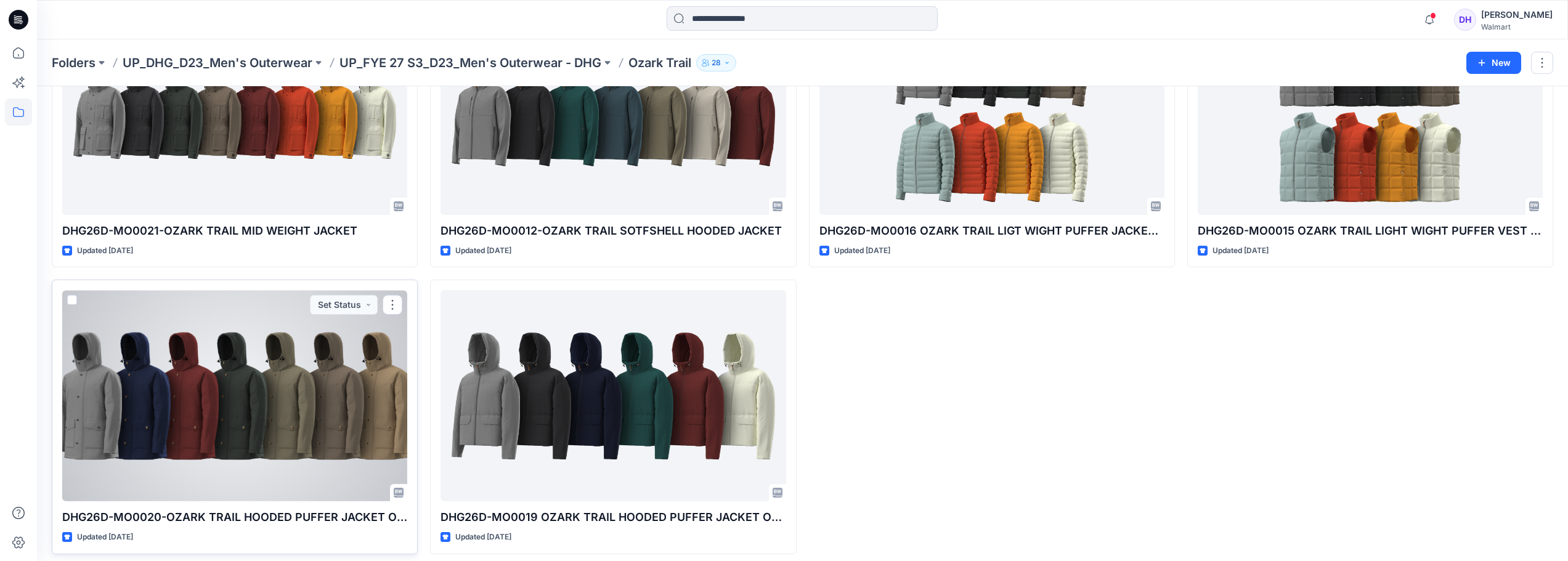
scroll to position [439, 0]
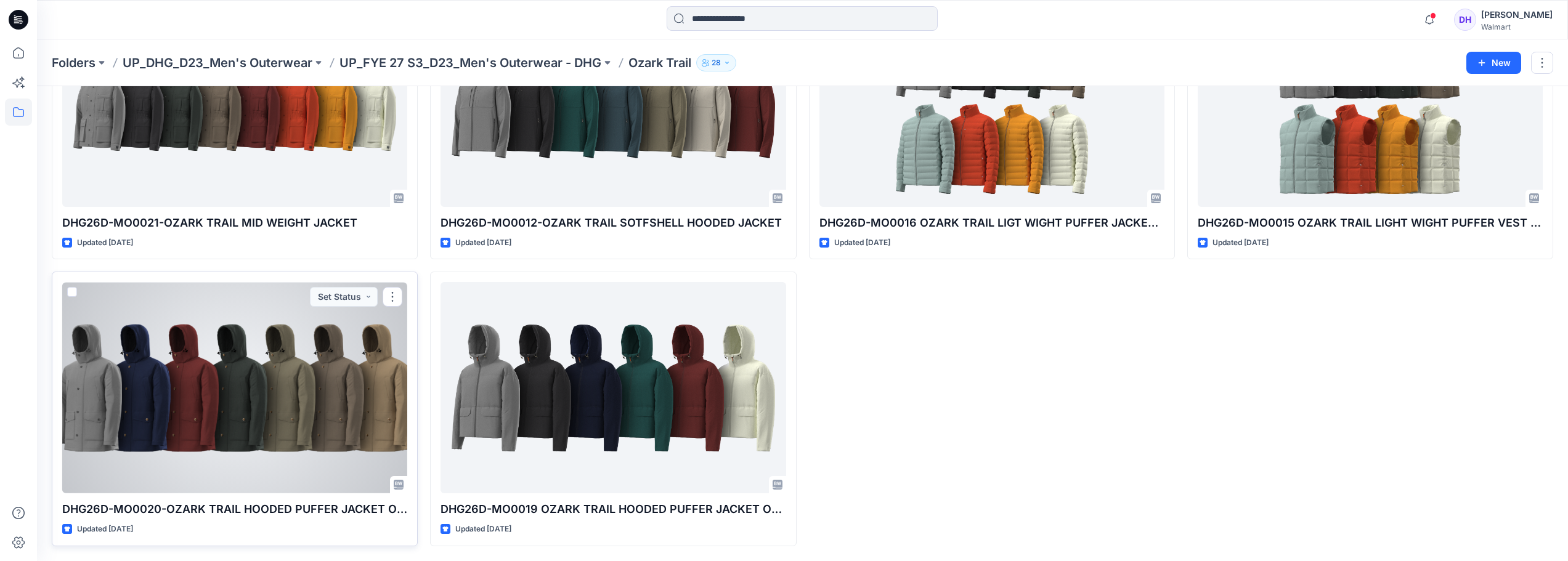
click at [343, 399] on div at bounding box center [234, 388] width 345 height 211
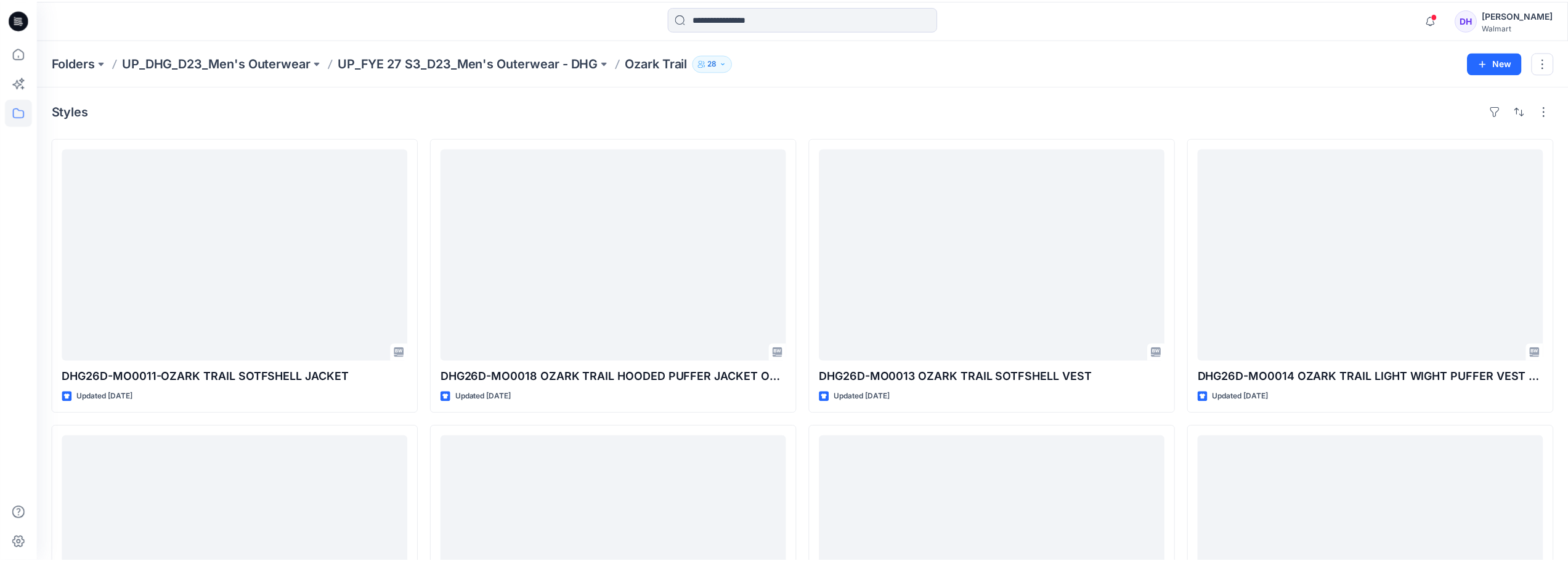
scroll to position [439, 0]
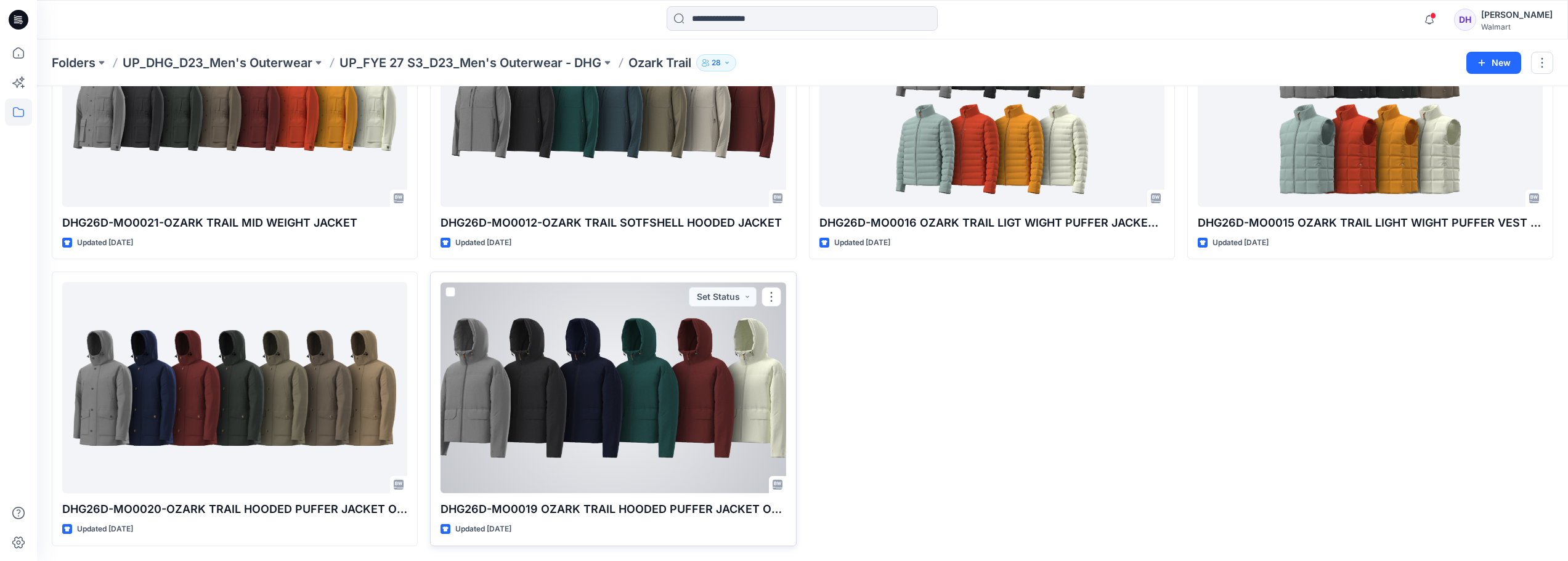
click at [735, 426] on div at bounding box center [612, 388] width 345 height 211
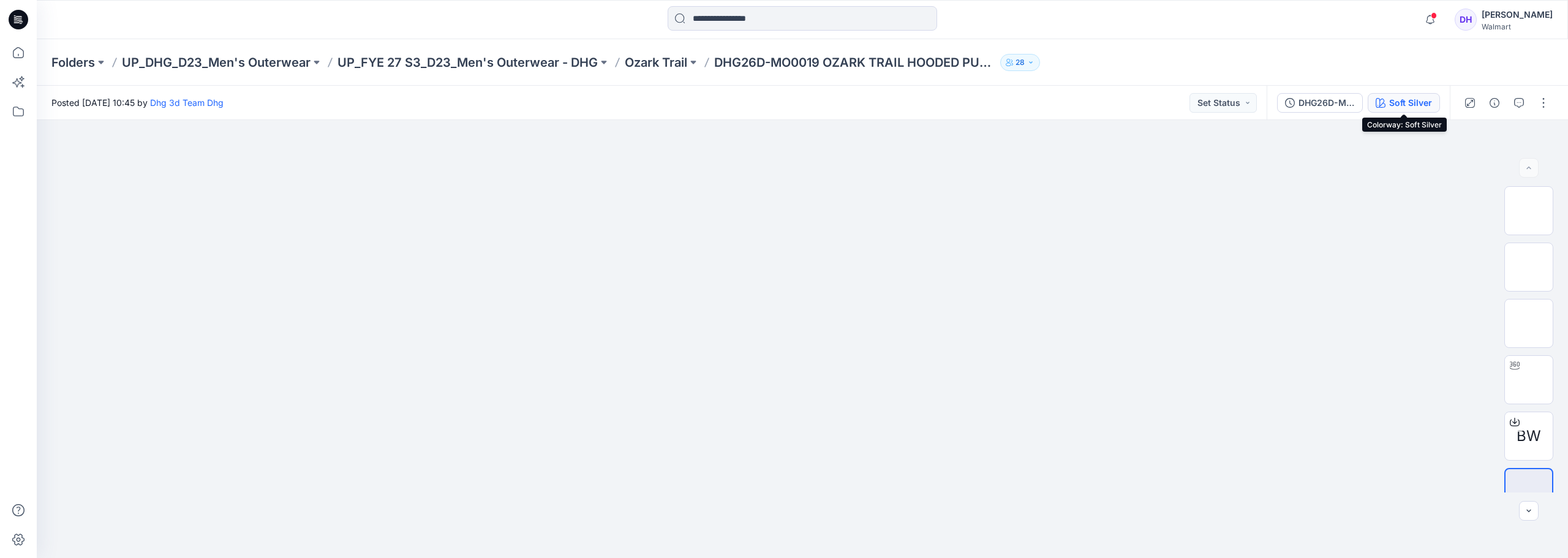
click at [1397, 107] on div "Soft Silver" at bounding box center [1410, 102] width 43 height 13
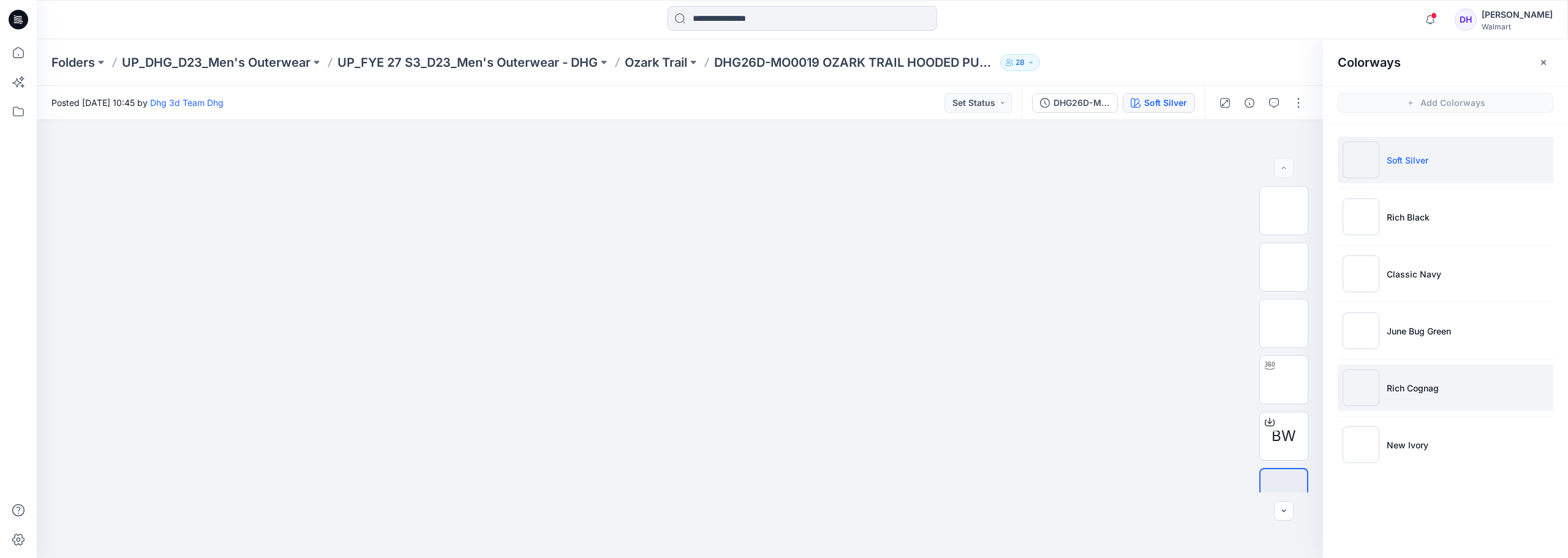
click at [1400, 384] on p "Rich Cognag" at bounding box center [1412, 388] width 52 height 13
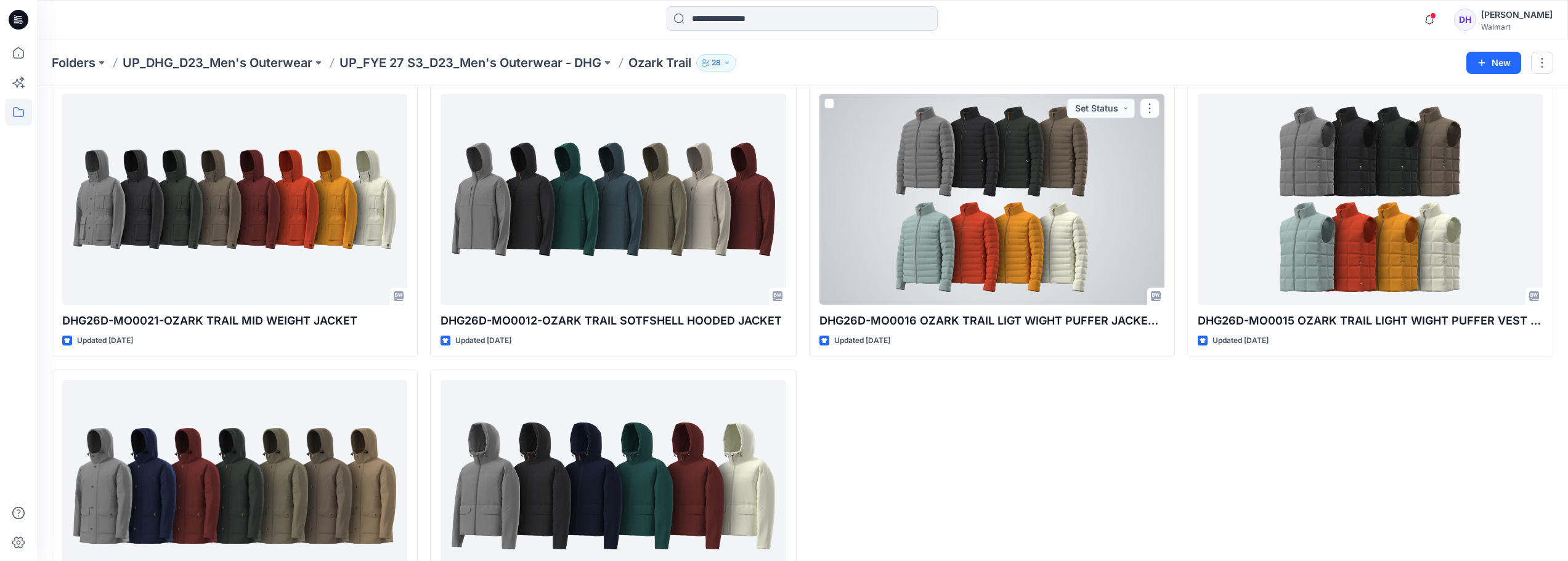
scroll to position [439, 0]
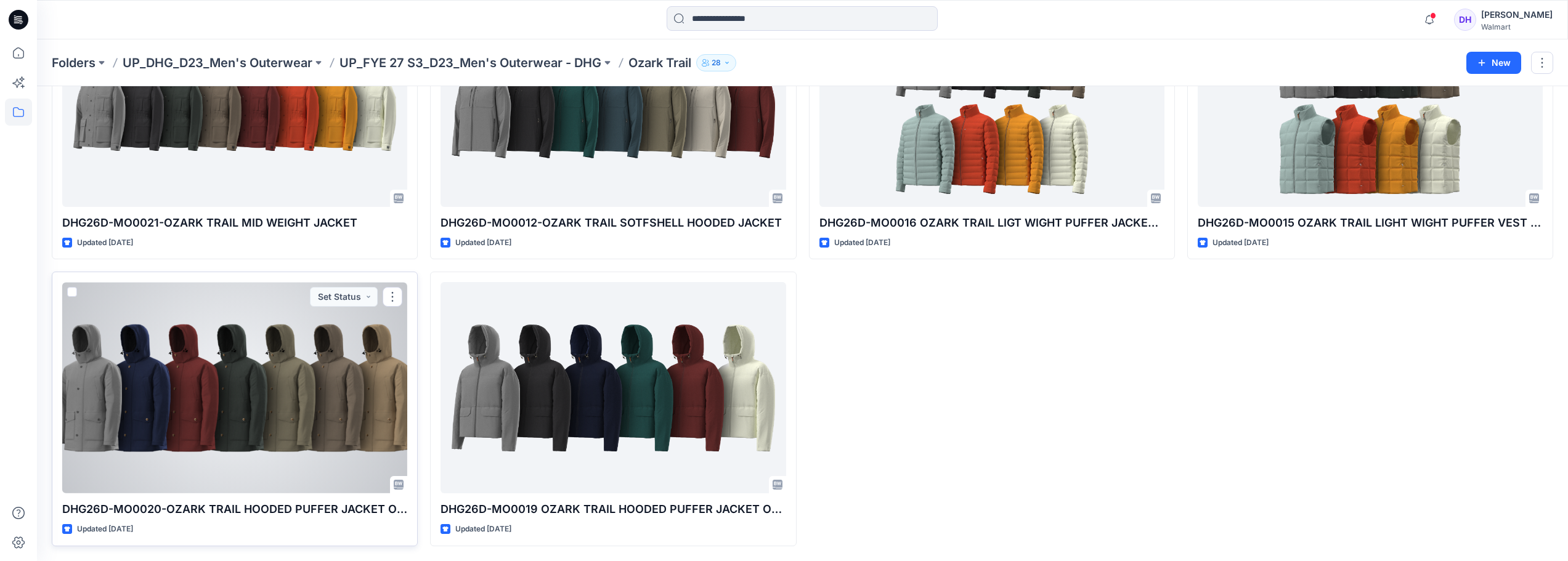
click at [315, 394] on div at bounding box center [234, 388] width 345 height 211
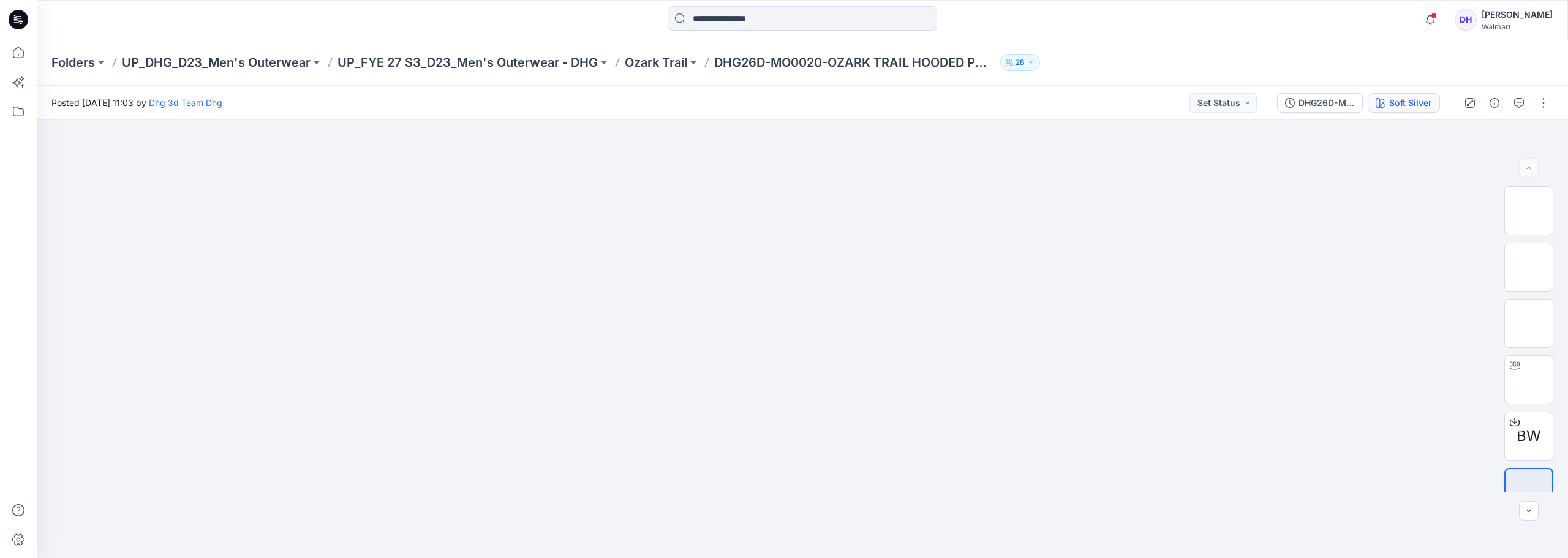
click at [1405, 103] on div "Soft Silver" at bounding box center [1410, 102] width 43 height 13
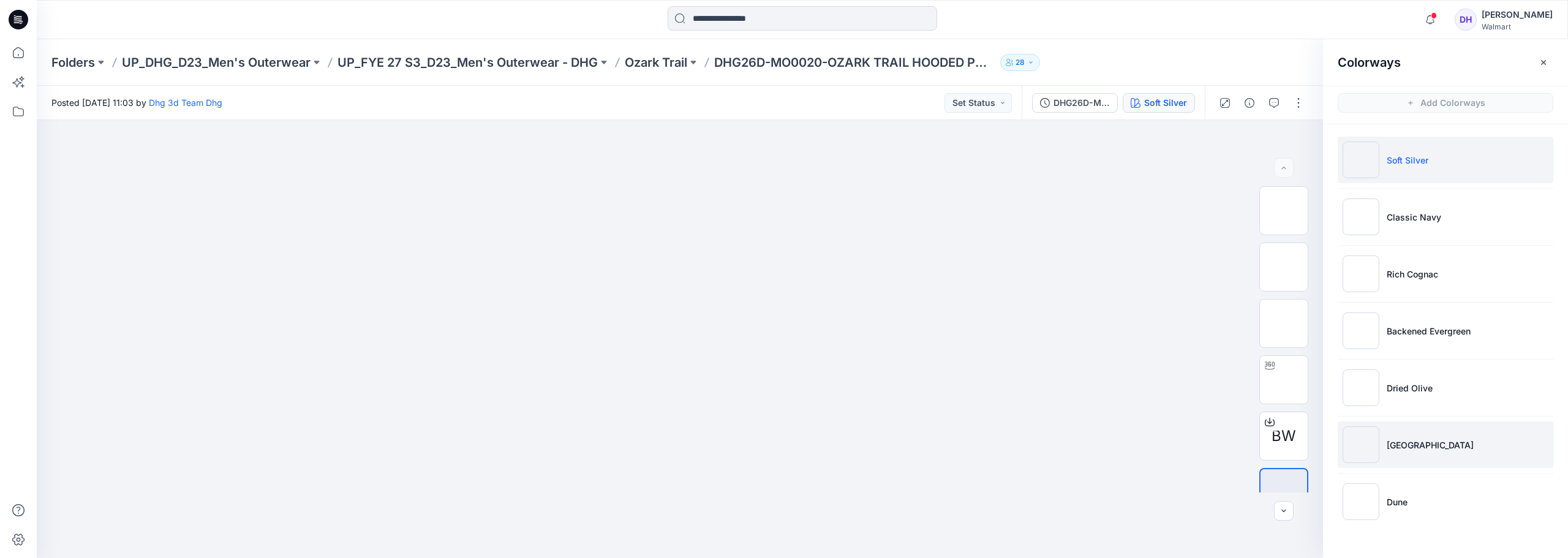
click at [1429, 453] on li "[GEOGRAPHIC_DATA]" at bounding box center [1446, 444] width 215 height 46
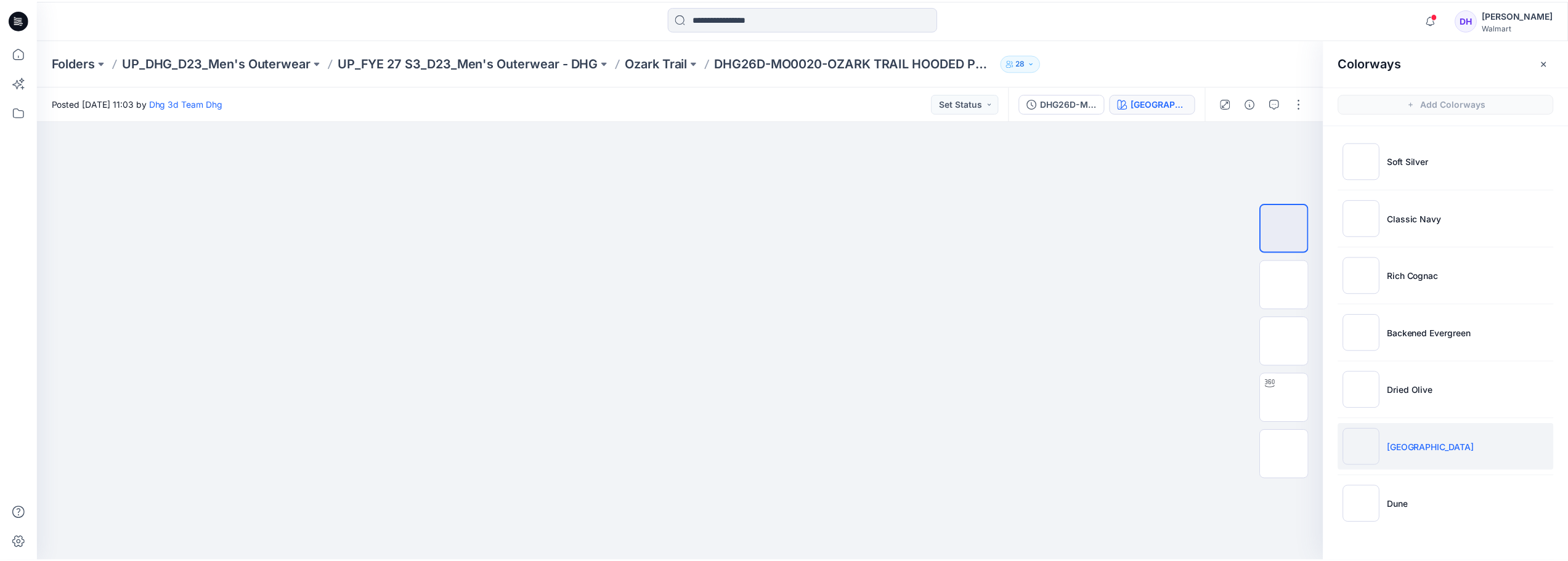
scroll to position [439, 0]
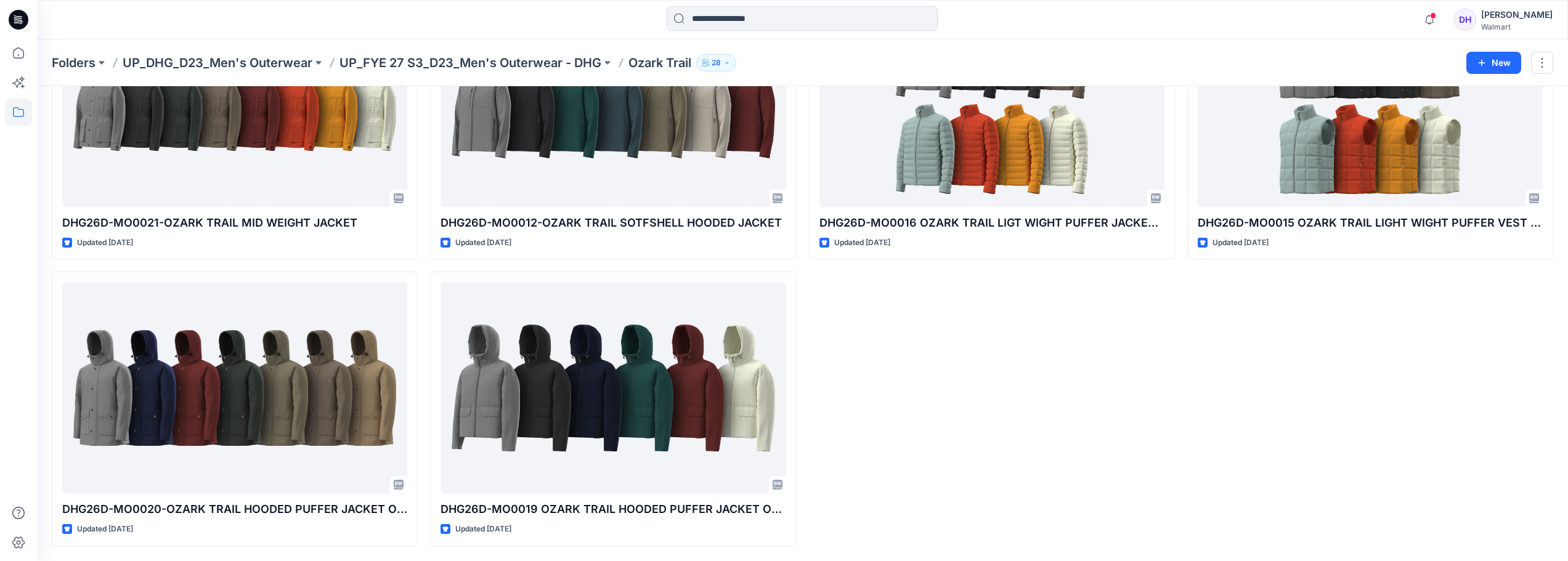
drag, startPoint x: 864, startPoint y: 388, endPoint x: 876, endPoint y: 370, distance: 21.6
click at [865, 388] on div "DHG26D-MO0013 OZARK TRAIL SOTFSHELL VEST Updated [DATE] DHG26D-MO0016 OZARK TRA…" at bounding box center [992, 122] width 366 height 847
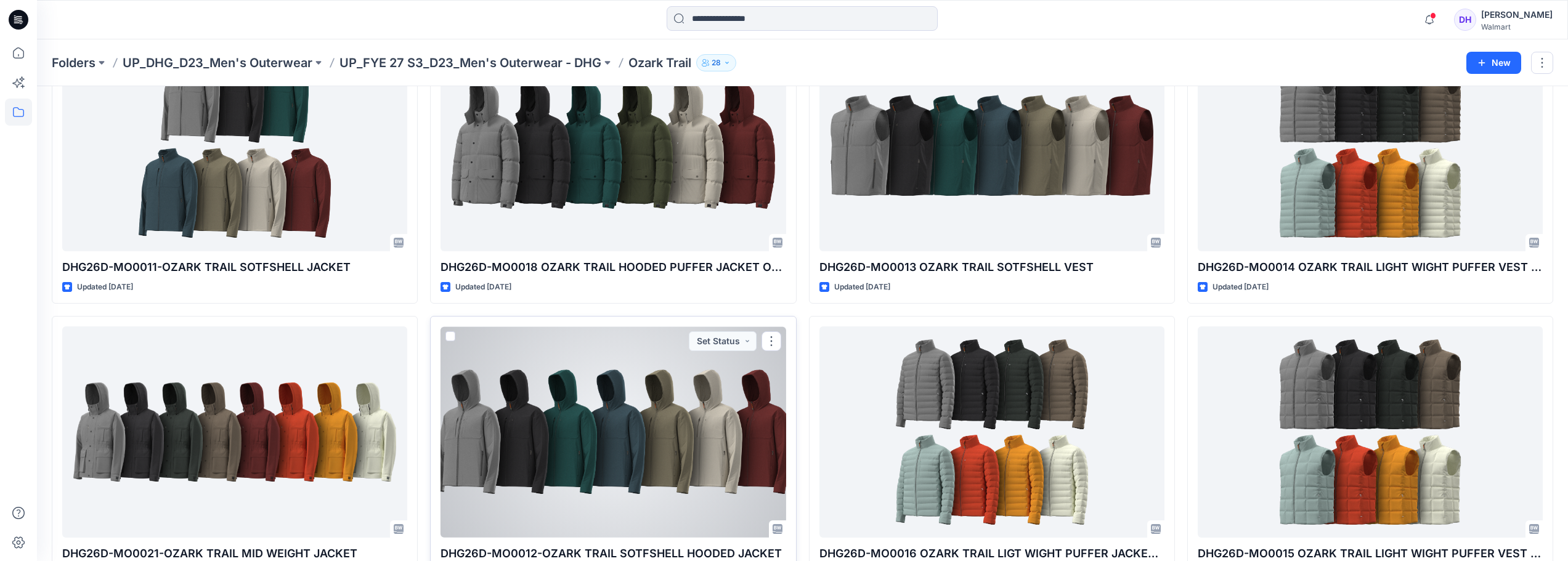
scroll to position [185, 0]
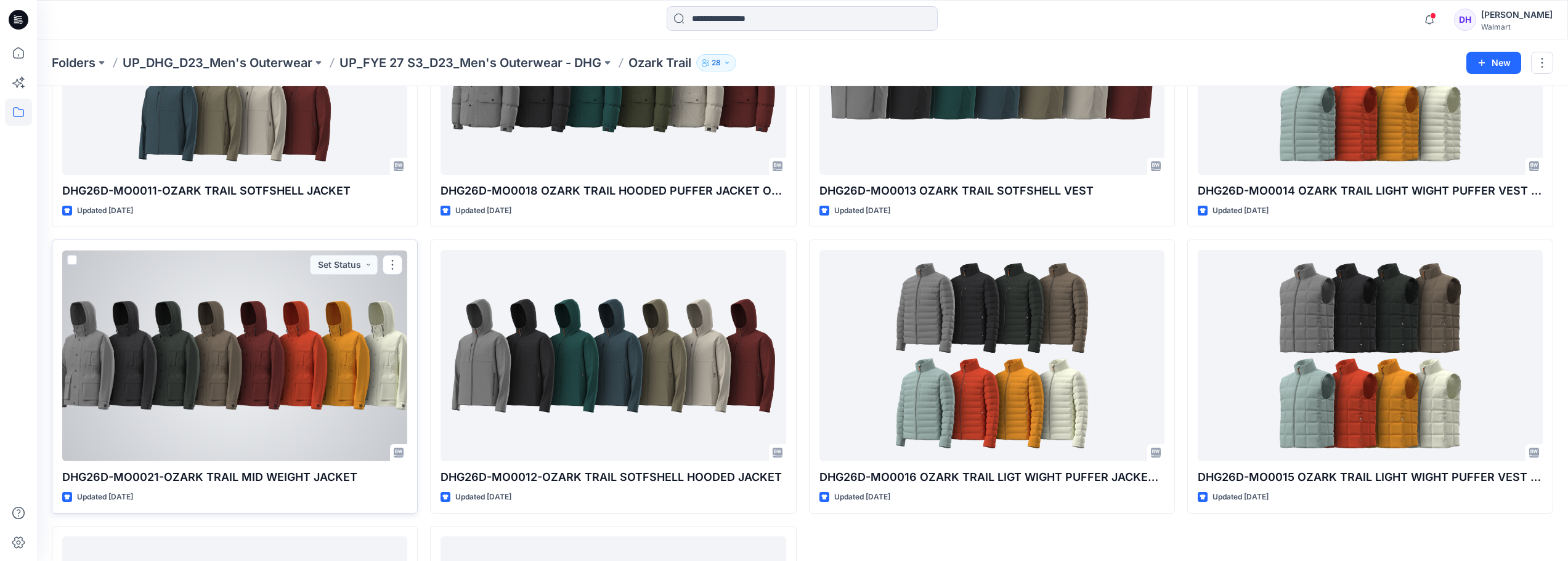
click at [313, 388] on div at bounding box center [234, 355] width 345 height 211
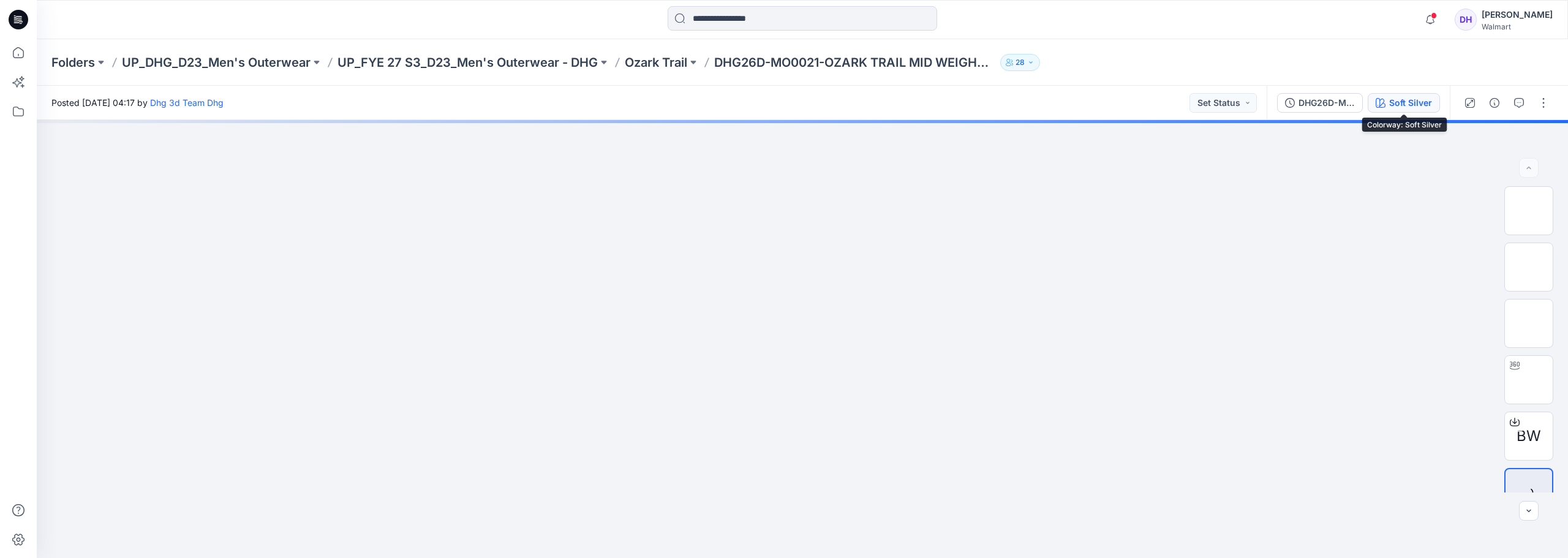
click at [1384, 104] on icon "button" at bounding box center [1380, 102] width 10 height 10
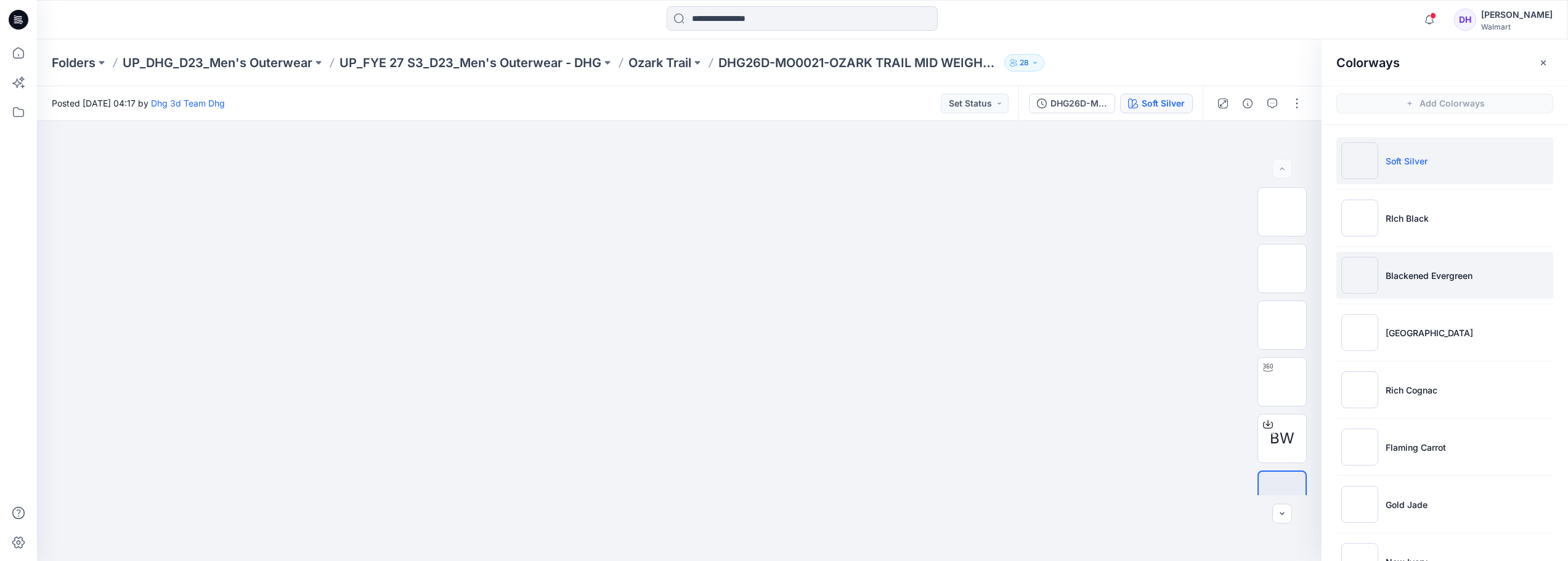
click at [1433, 276] on p "Blackened Evergreen" at bounding box center [1429, 275] width 87 height 13
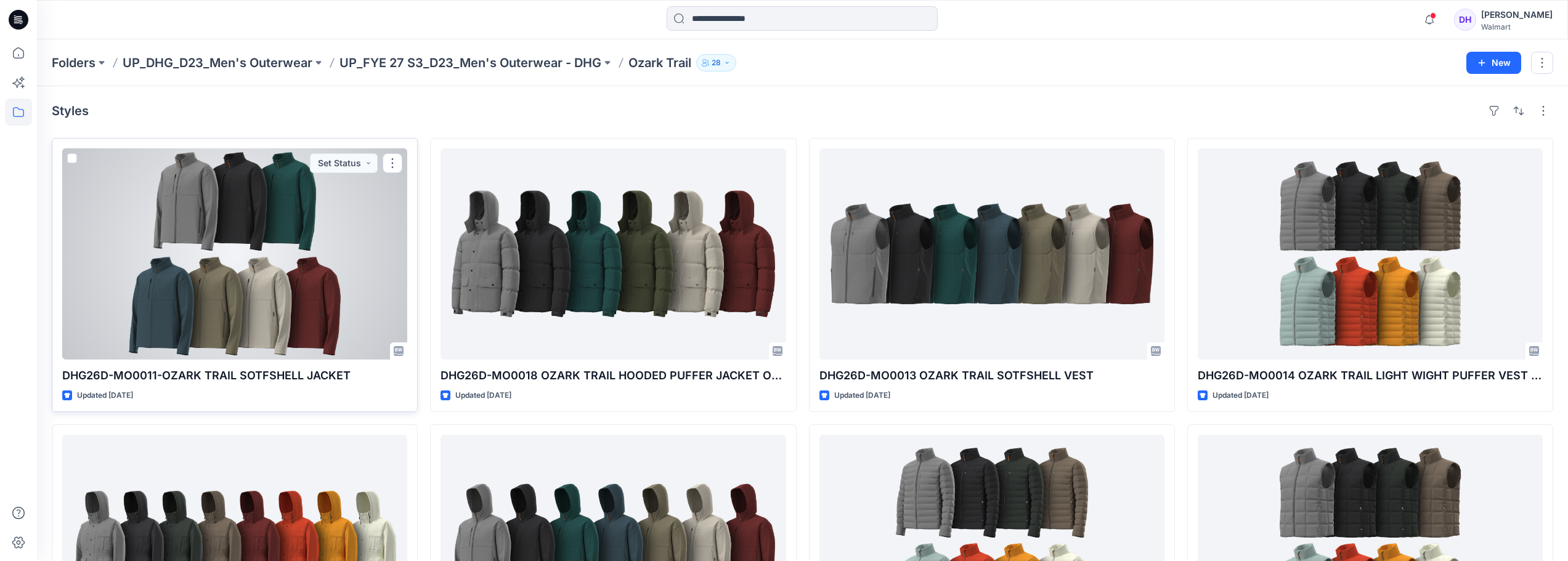
click at [337, 282] on div at bounding box center [234, 253] width 345 height 211
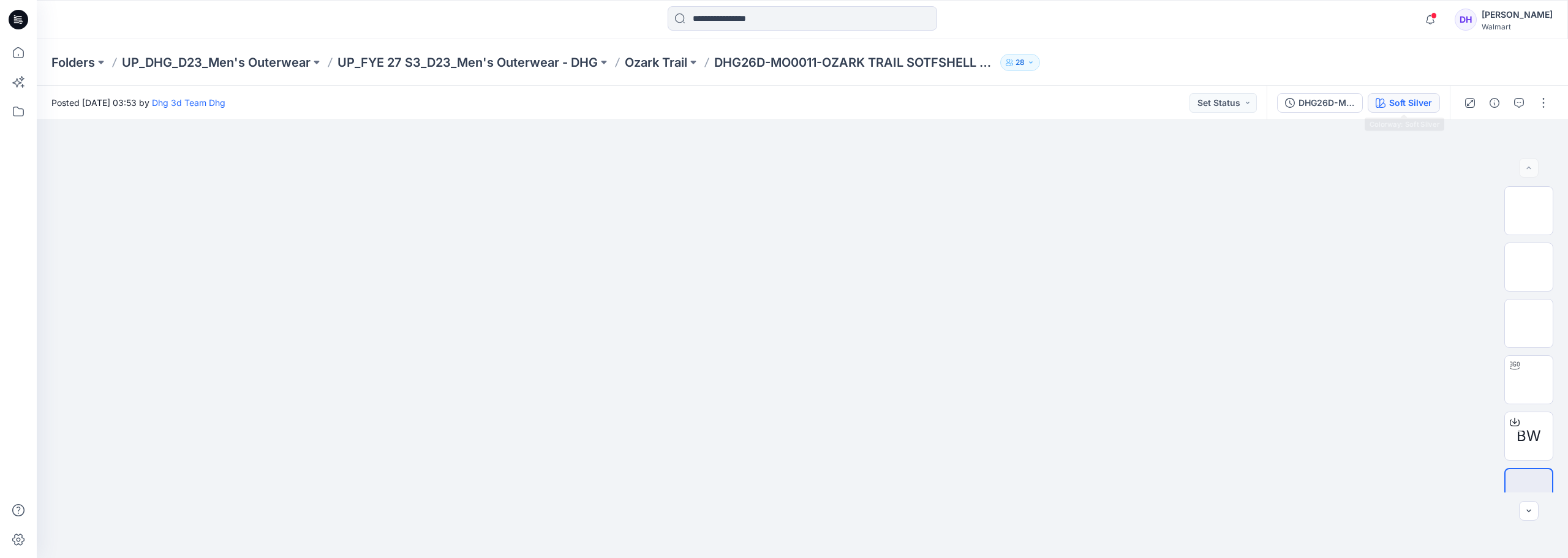
click at [1410, 105] on div "Soft Silver" at bounding box center [1410, 102] width 43 height 13
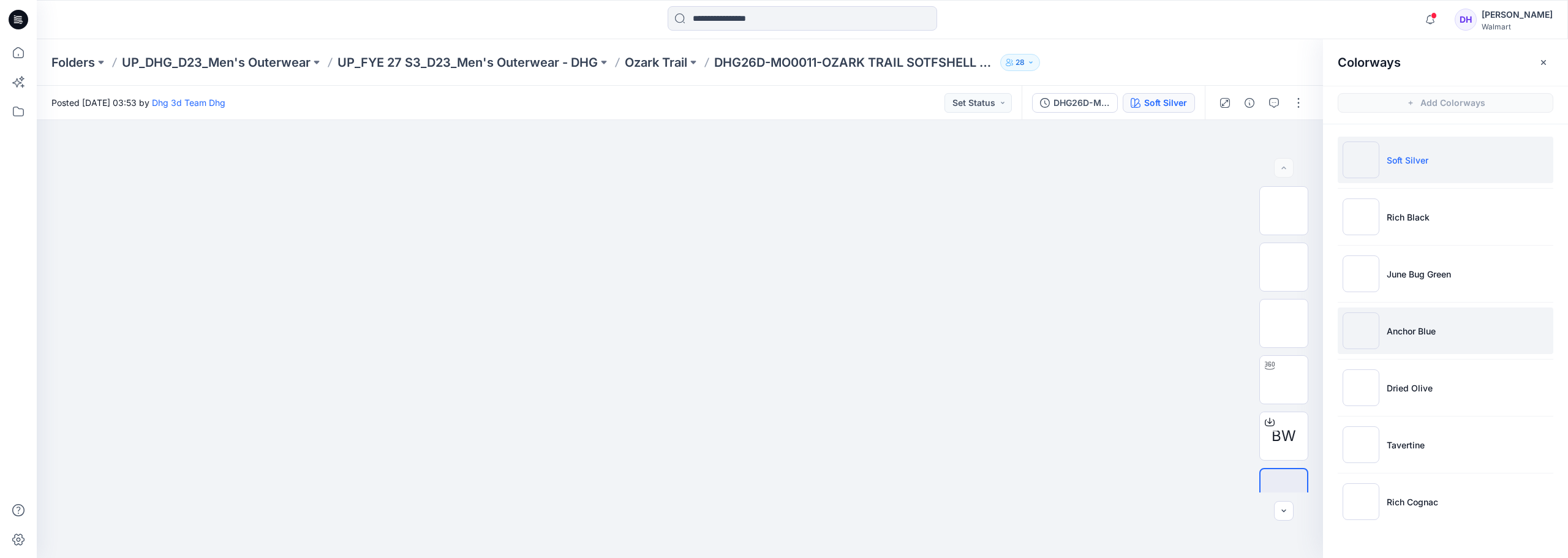
click at [1404, 335] on p "Anchor Blue" at bounding box center [1411, 330] width 49 height 13
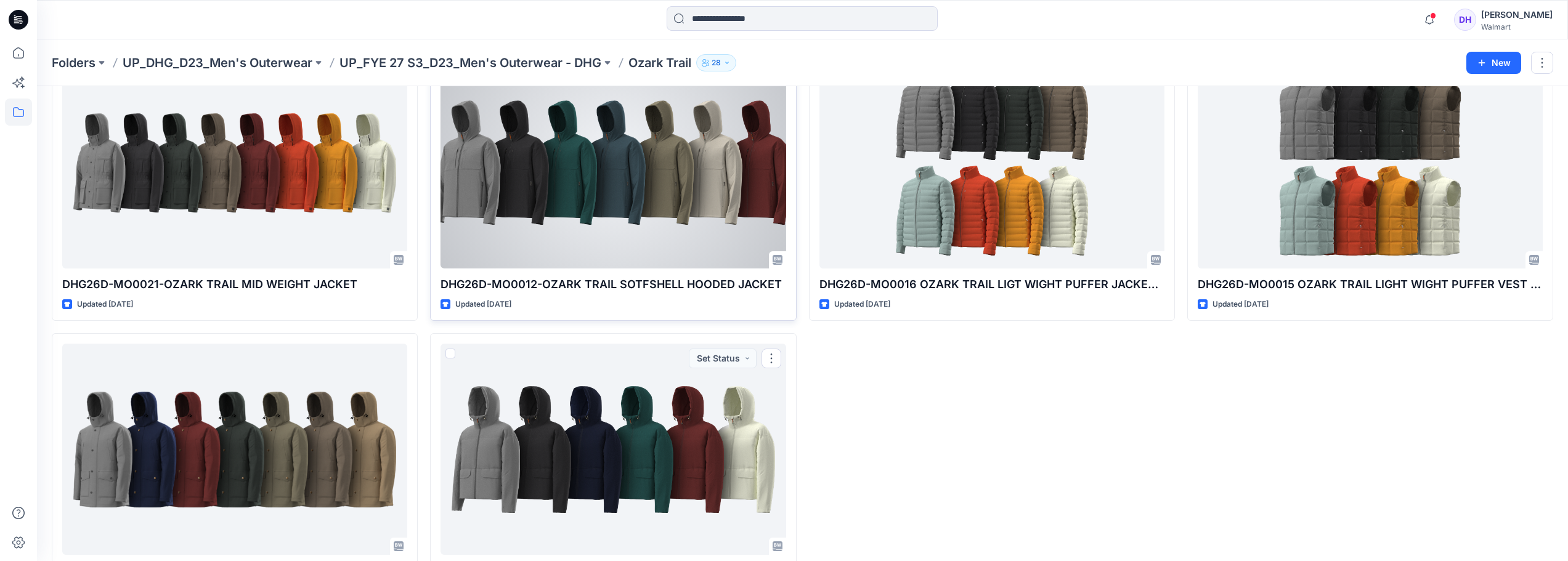
scroll to position [308, 0]
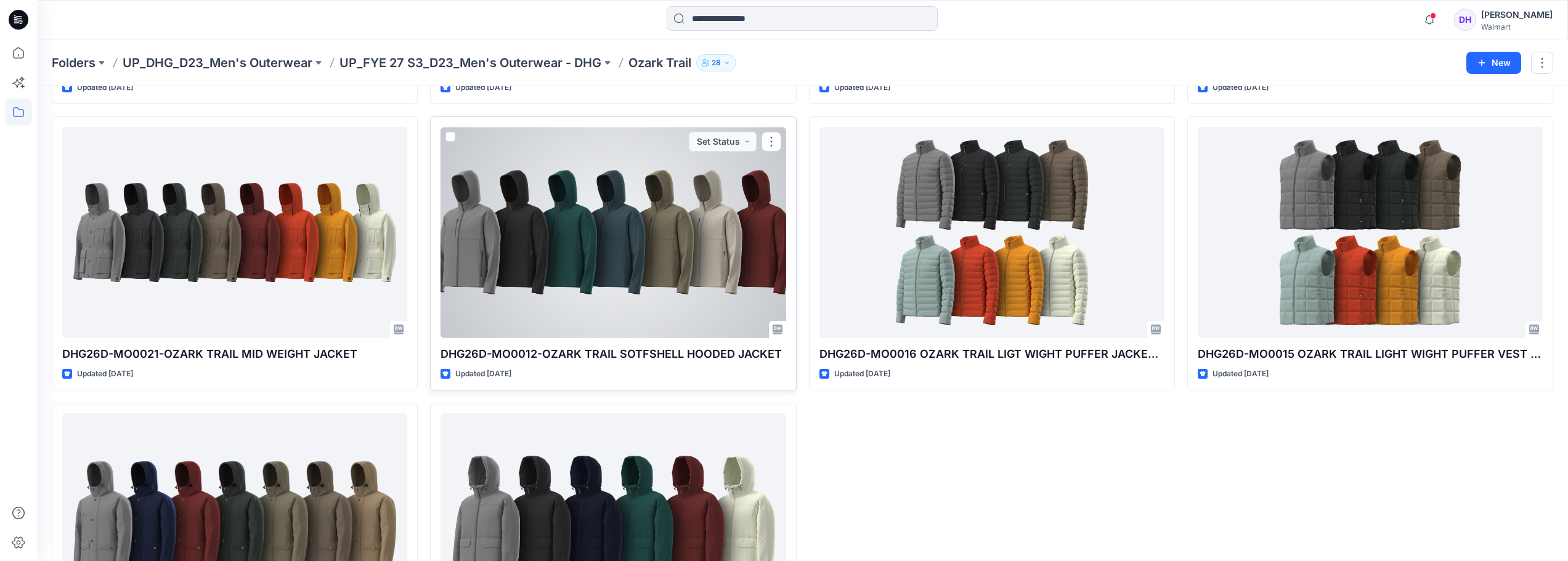
click at [569, 256] on div at bounding box center [612, 232] width 345 height 211
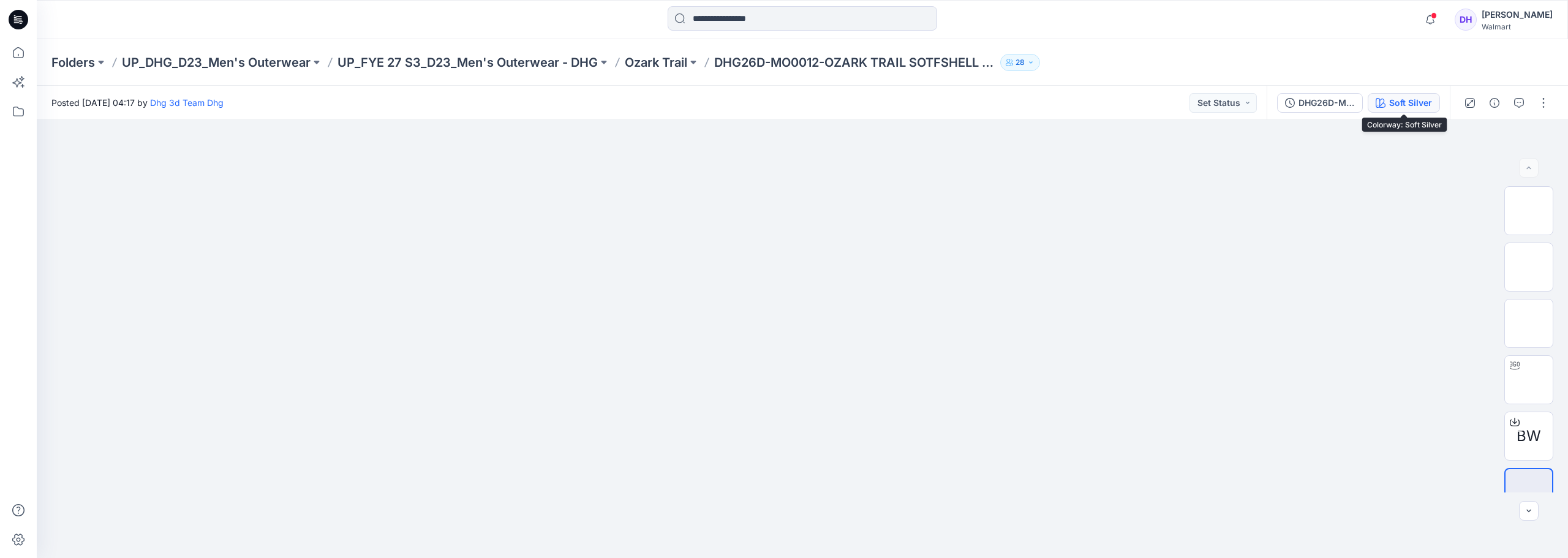
click at [1434, 103] on button "Soft Silver" at bounding box center [1404, 102] width 72 height 20
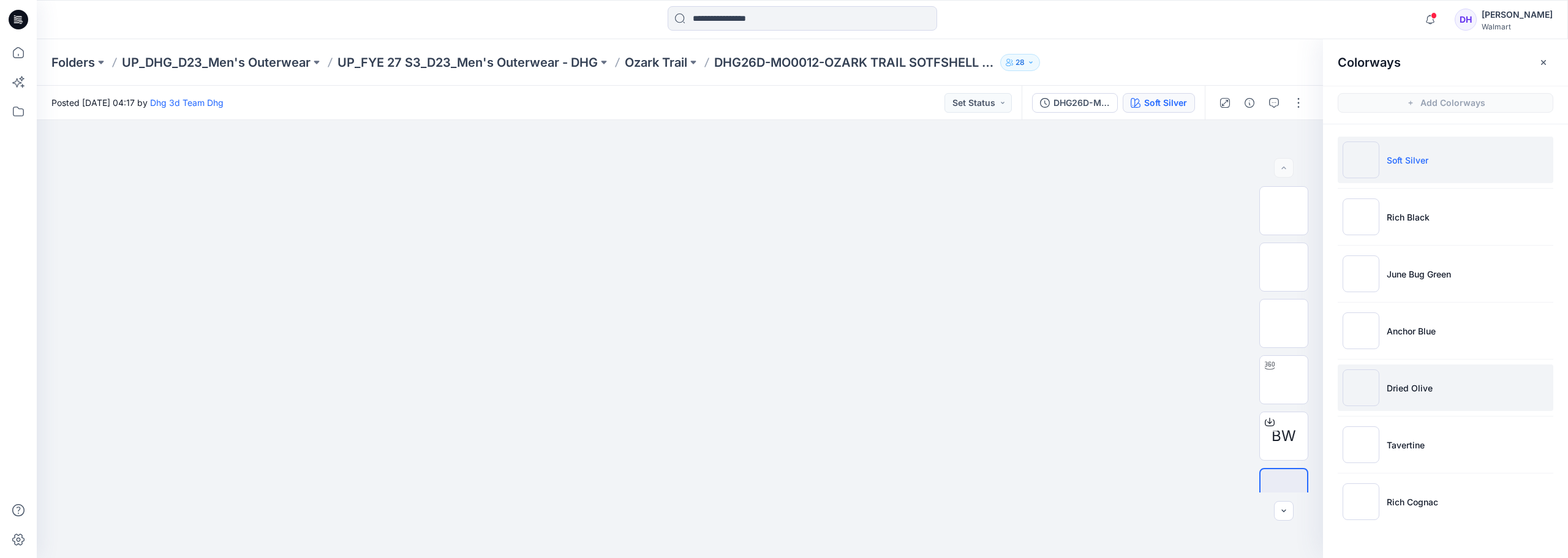
click at [1427, 393] on p "Dried Olive" at bounding box center [1410, 388] width 46 height 13
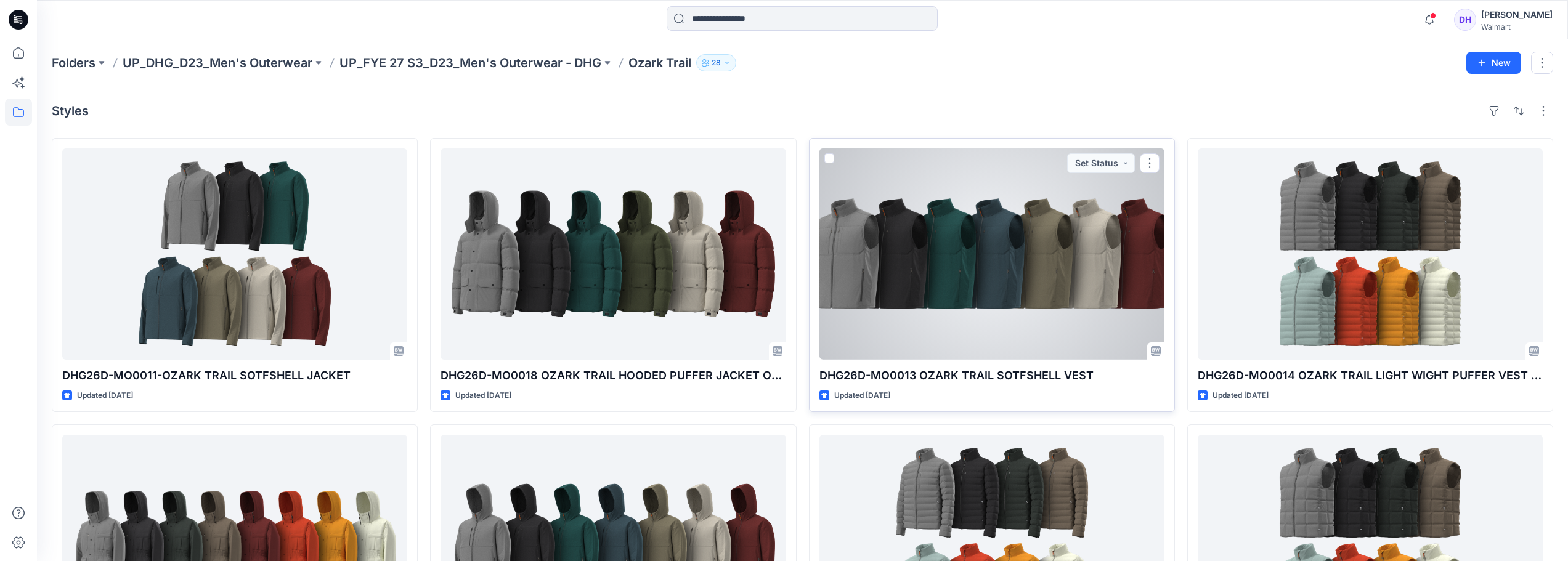
click at [998, 287] on div at bounding box center [991, 253] width 345 height 211
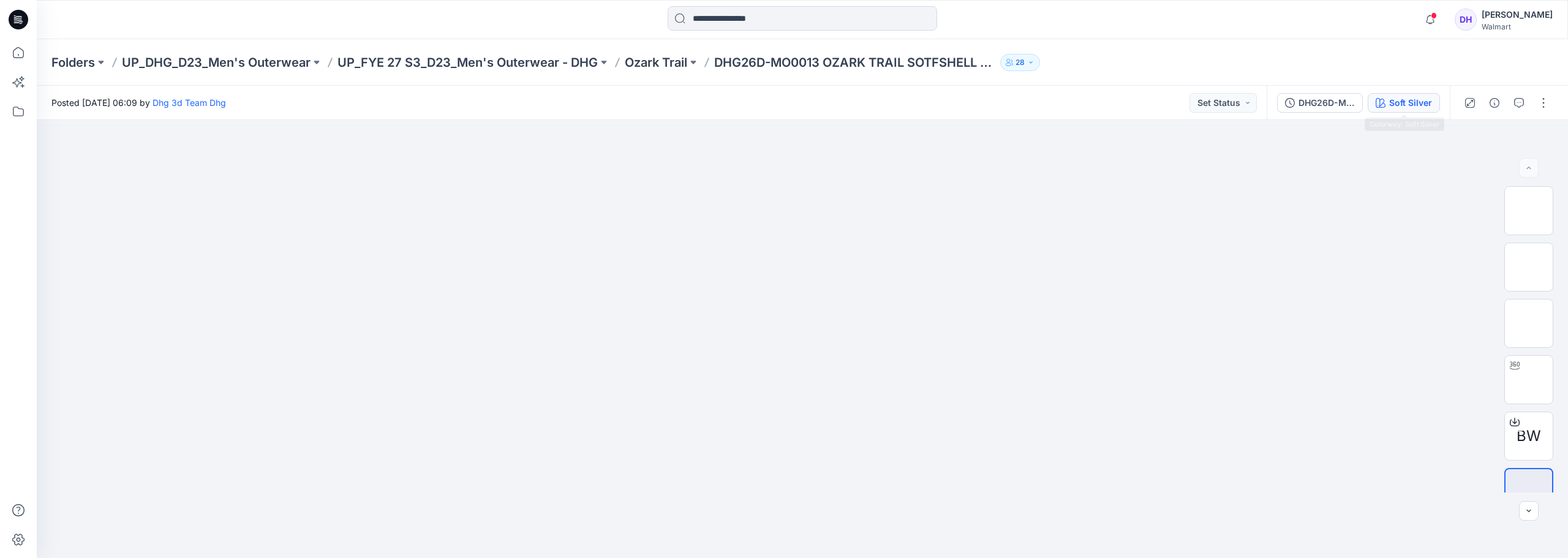
click at [1412, 94] on button "Soft Silver" at bounding box center [1404, 102] width 72 height 20
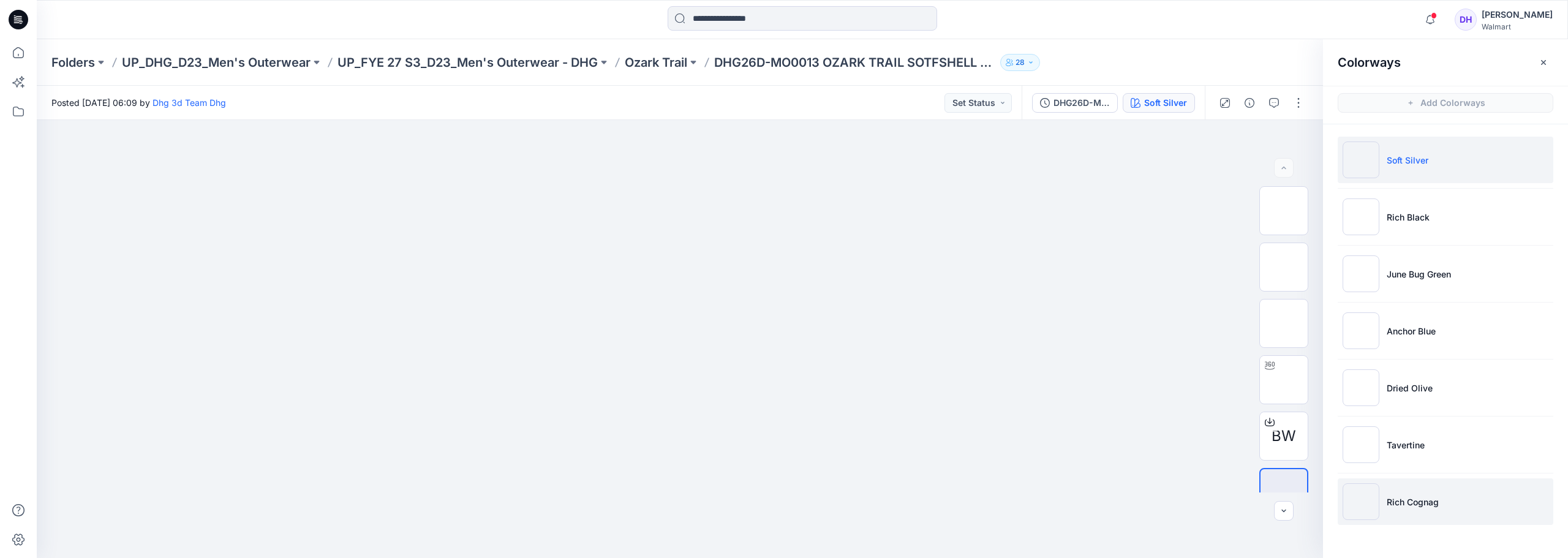
click at [1405, 496] on p "Rich Cognag" at bounding box center [1412, 501] width 52 height 13
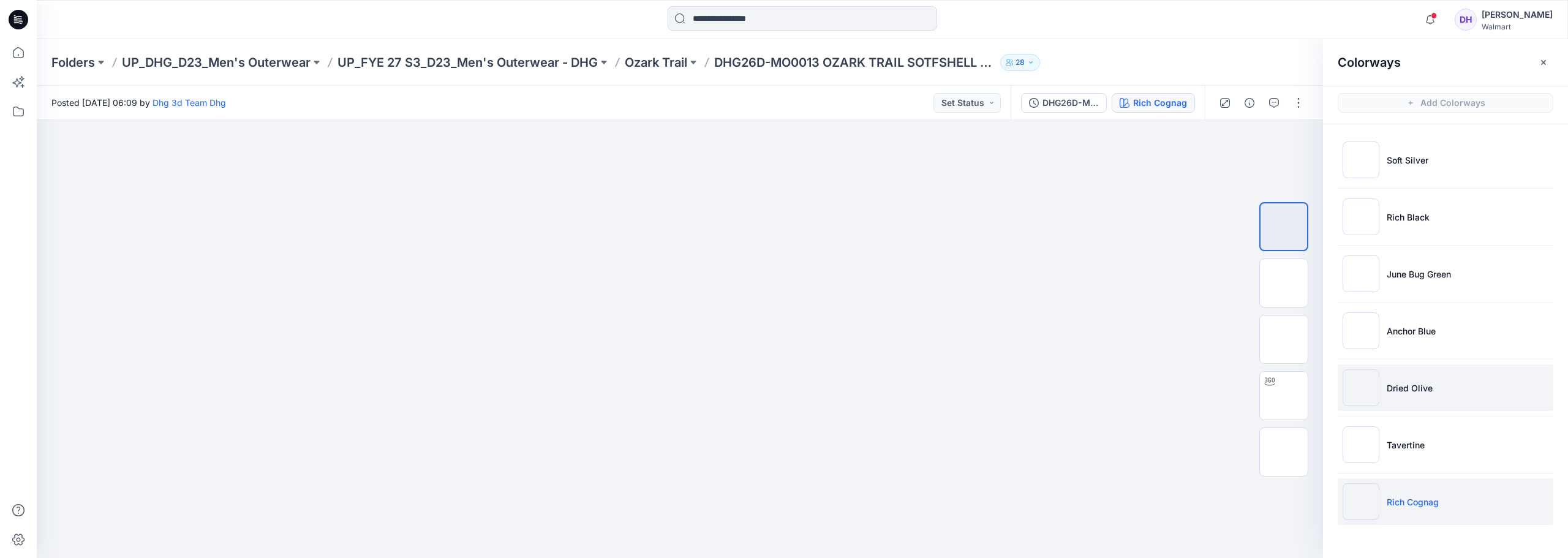
click at [1418, 393] on p "Dried Olive" at bounding box center [1410, 388] width 46 height 13
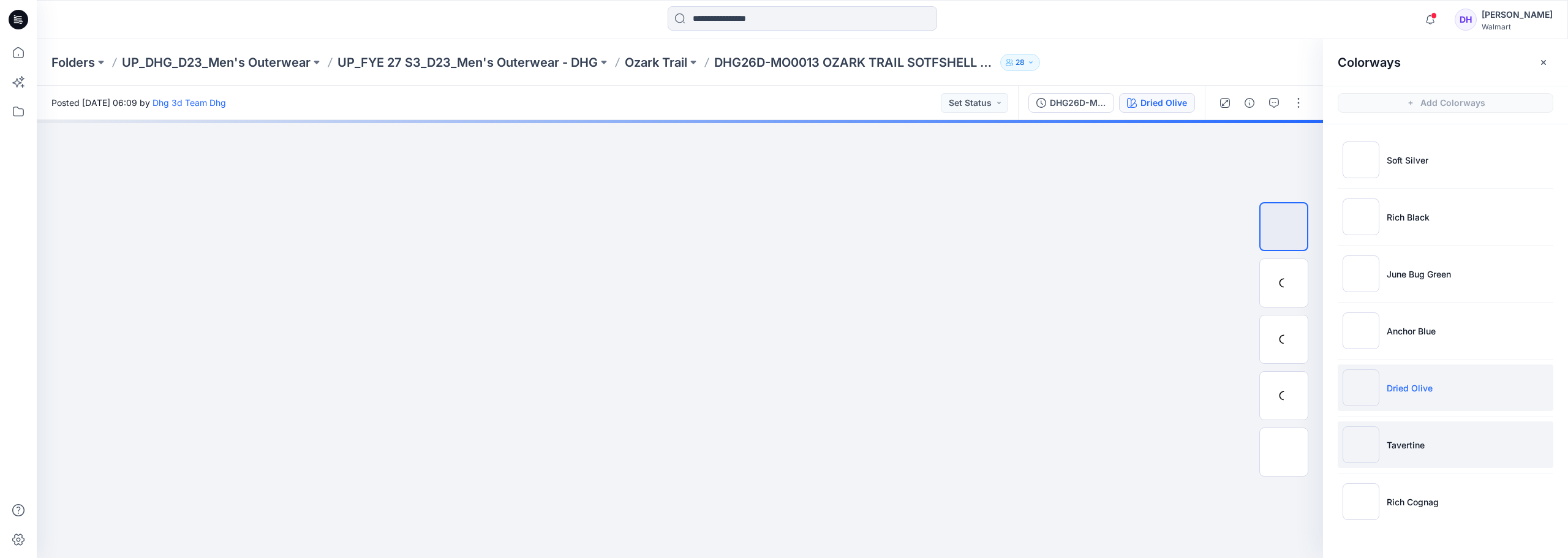
click at [1404, 445] on p "Tavertine" at bounding box center [1406, 444] width 38 height 13
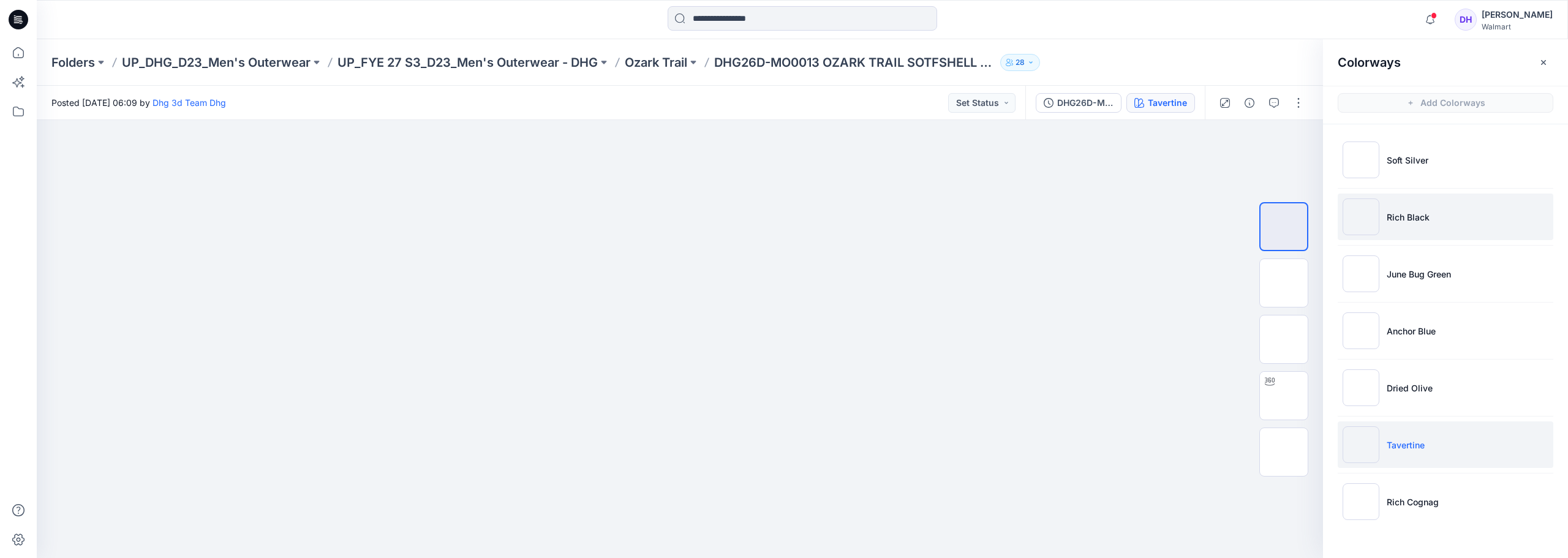
drag, startPoint x: 1412, startPoint y: 222, endPoint x: 1397, endPoint y: 215, distance: 16.6
click at [1411, 222] on p "Rich Black" at bounding box center [1408, 217] width 43 height 13
